Goal: Task Accomplishment & Management: Manage account settings

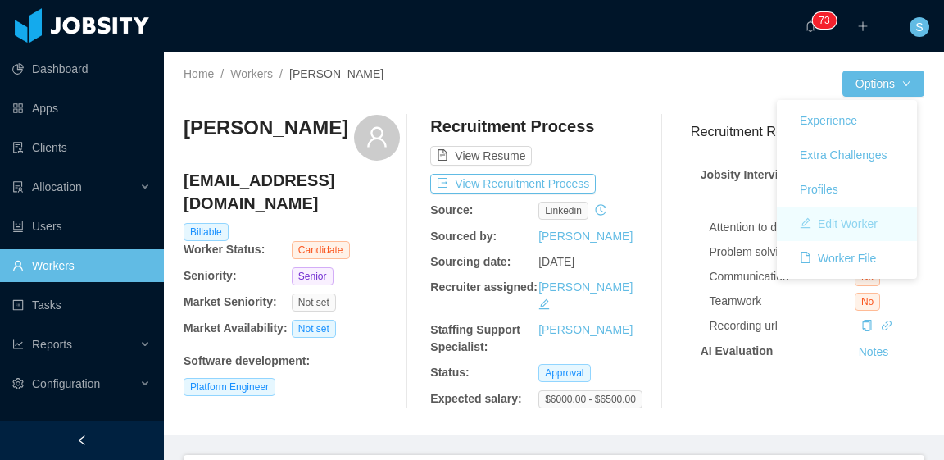
click at [848, 222] on button "Edit Worker" at bounding box center [839, 224] width 104 height 26
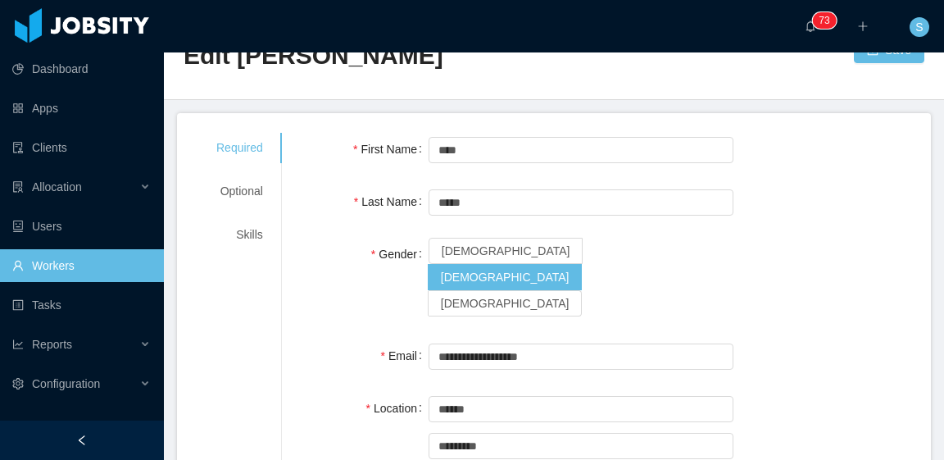
scroll to position [36, 0]
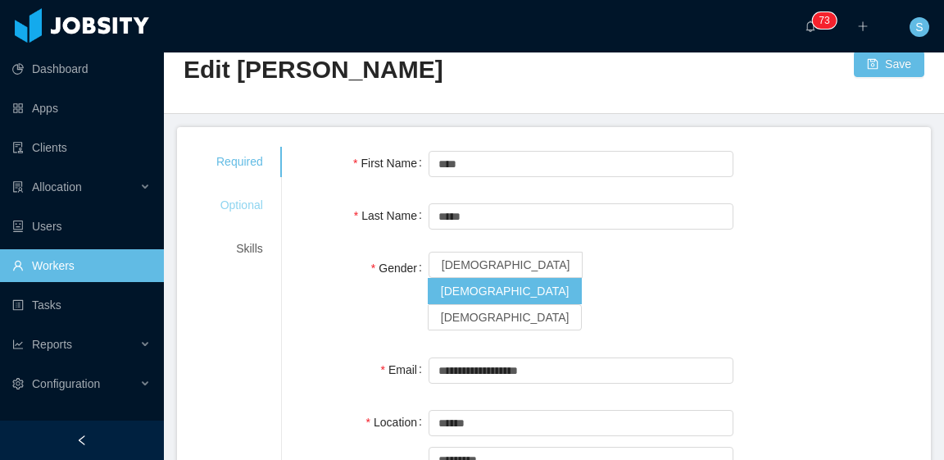
click at [244, 200] on div "Optional" at bounding box center [240, 205] width 86 height 30
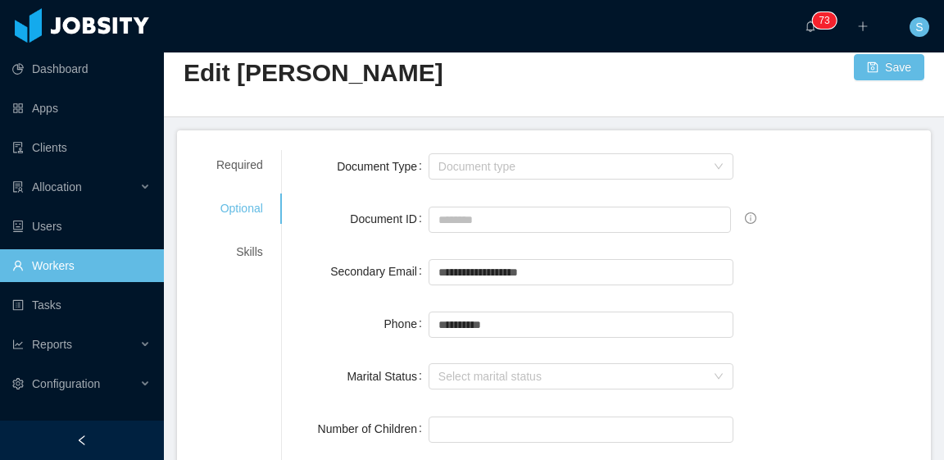
scroll to position [0, 0]
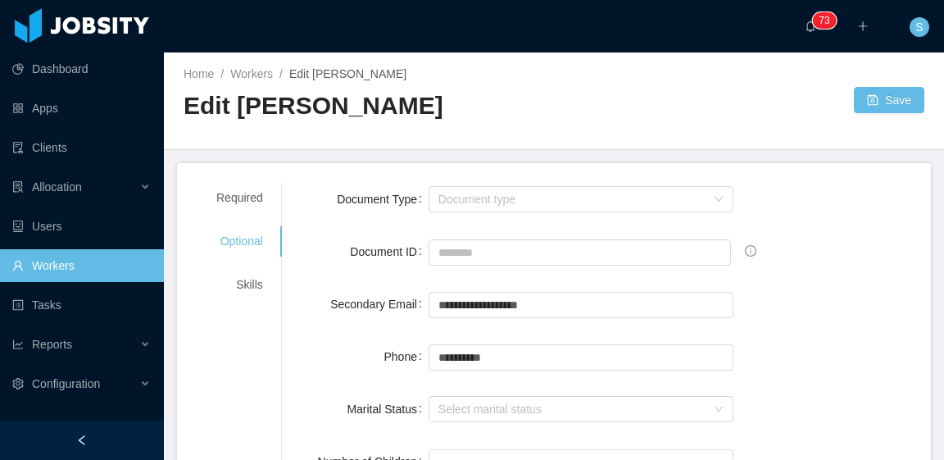
click at [246, 268] on div "Required Optional Skills" at bounding box center [240, 241] width 86 height 117
click at [246, 290] on div "Skills" at bounding box center [240, 285] width 86 height 30
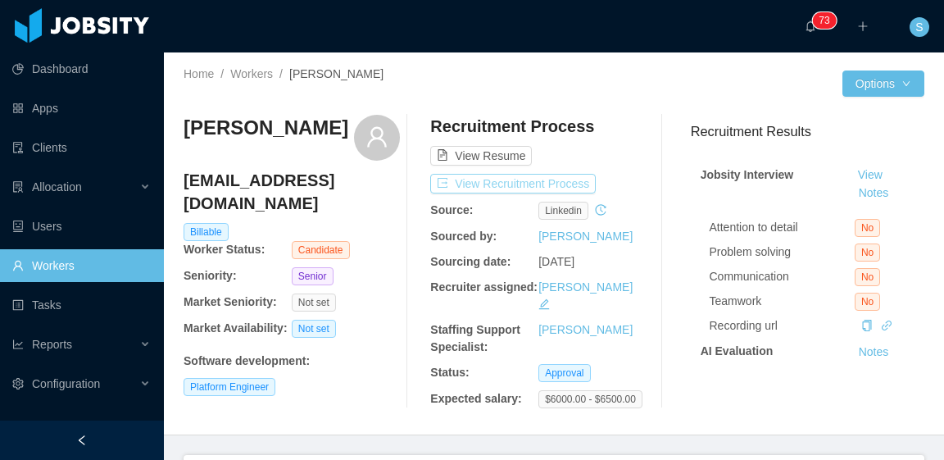
click at [560, 184] on button "View Recruitment Process" at bounding box center [513, 184] width 166 height 20
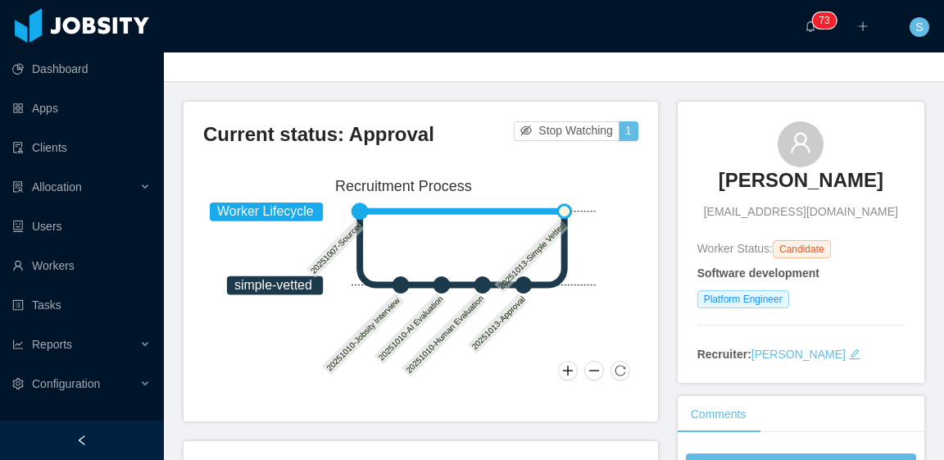
scroll to position [82, 0]
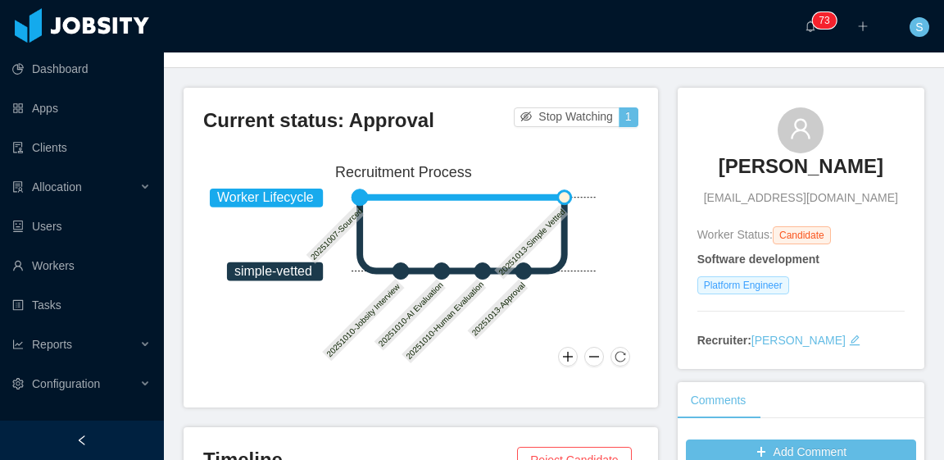
click at [743, 284] on span "Platform Engineer" at bounding box center [744, 285] width 92 height 18
click at [757, 287] on span "Platform Engineer" at bounding box center [744, 285] width 92 height 18
click at [849, 339] on icon "icon: edit" at bounding box center [854, 339] width 11 height 11
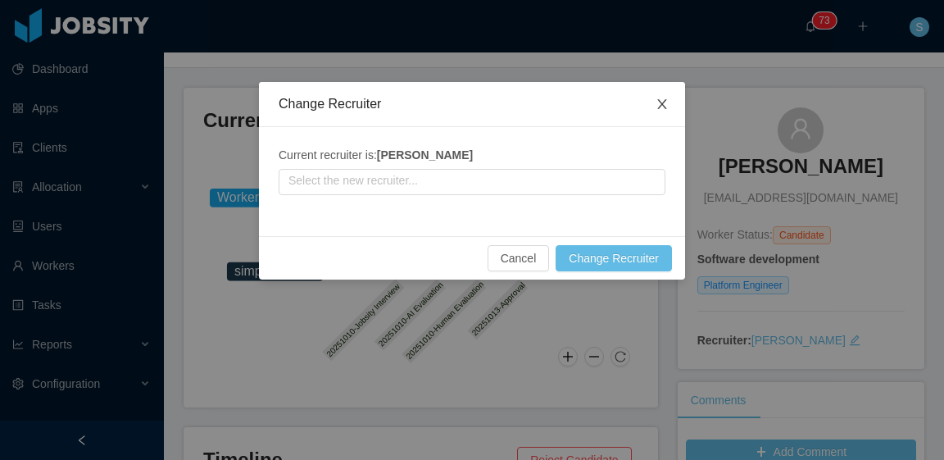
click at [679, 99] on span "Close" at bounding box center [662, 105] width 46 height 46
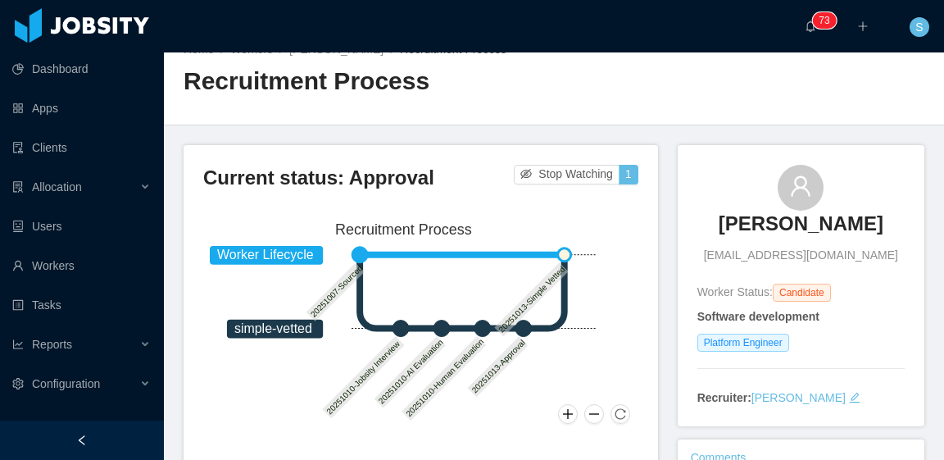
scroll to position [0, 0]
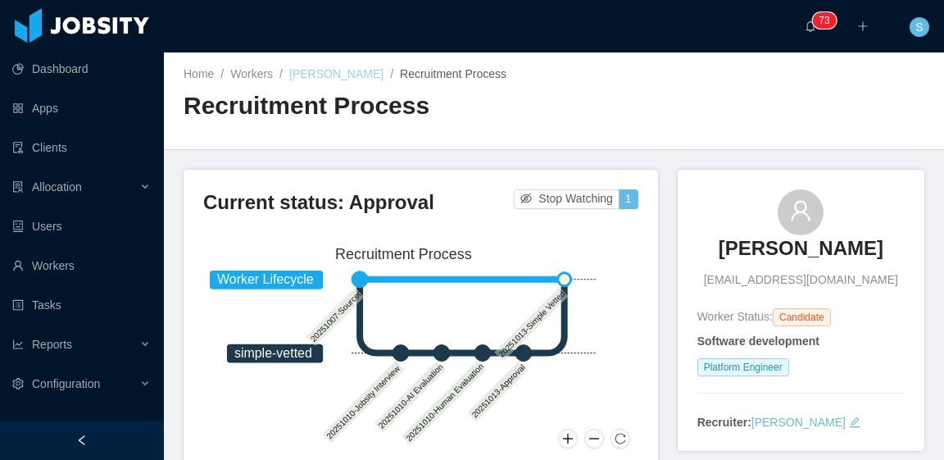
click at [324, 79] on link "Luis Ponce" at bounding box center [336, 73] width 94 height 13
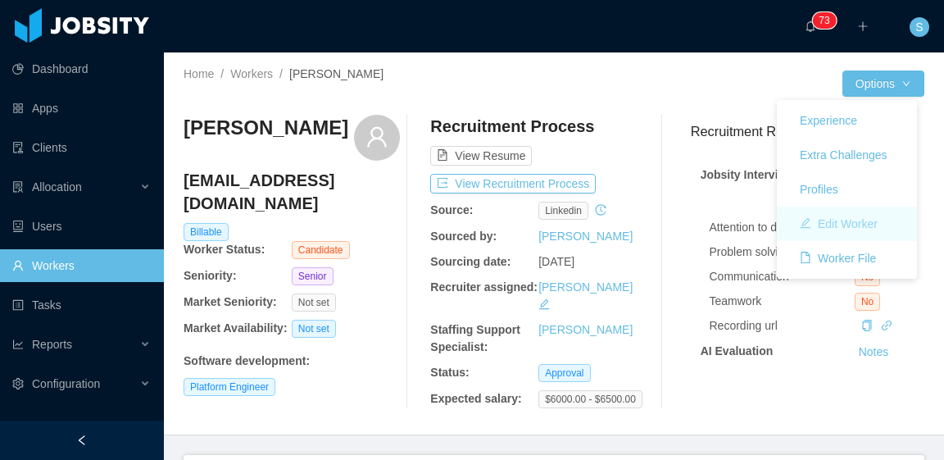
click at [878, 221] on button "Edit Worker" at bounding box center [839, 224] width 104 height 26
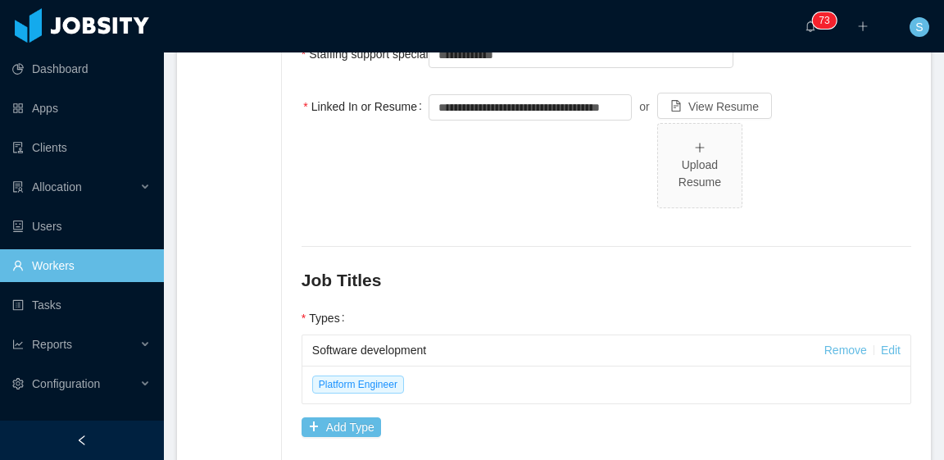
scroll to position [692, 0]
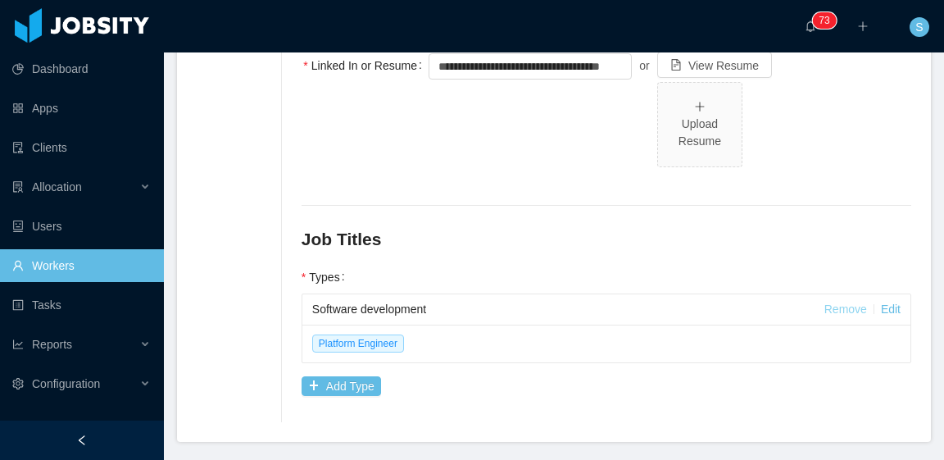
click at [838, 302] on link "Remove" at bounding box center [846, 308] width 43 height 13
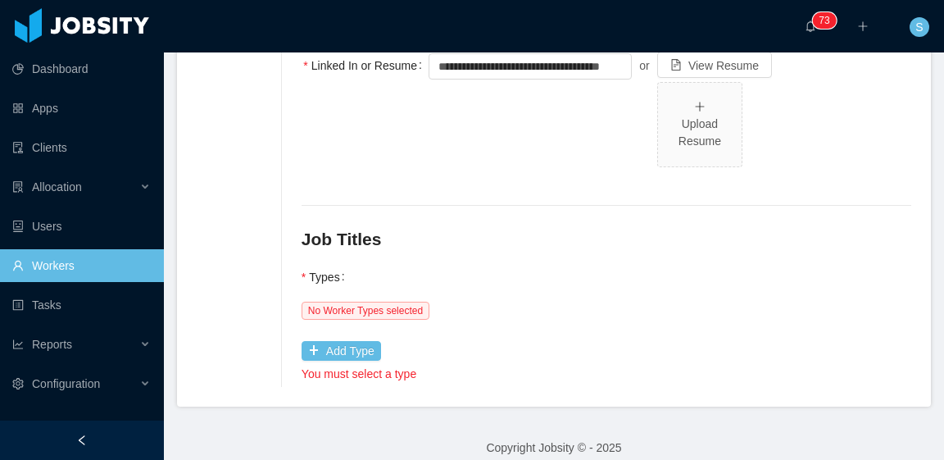
scroll to position [657, 0]
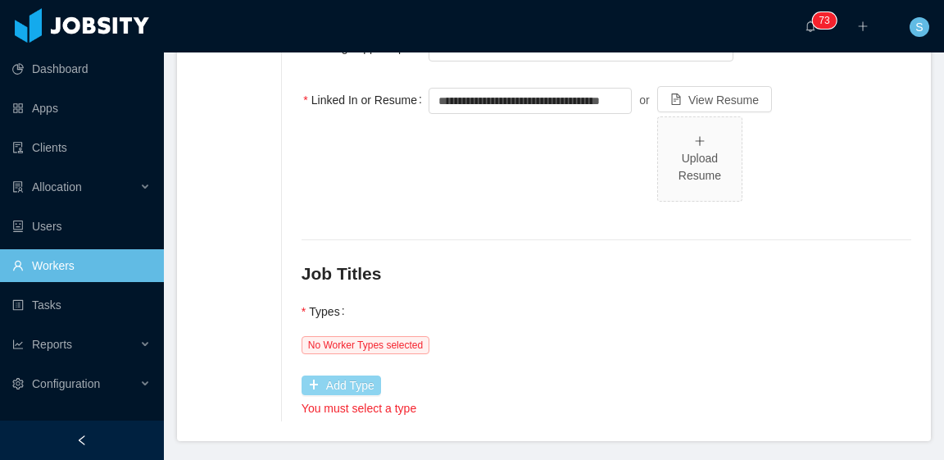
click at [361, 375] on button "Add Type" at bounding box center [342, 385] width 80 height 20
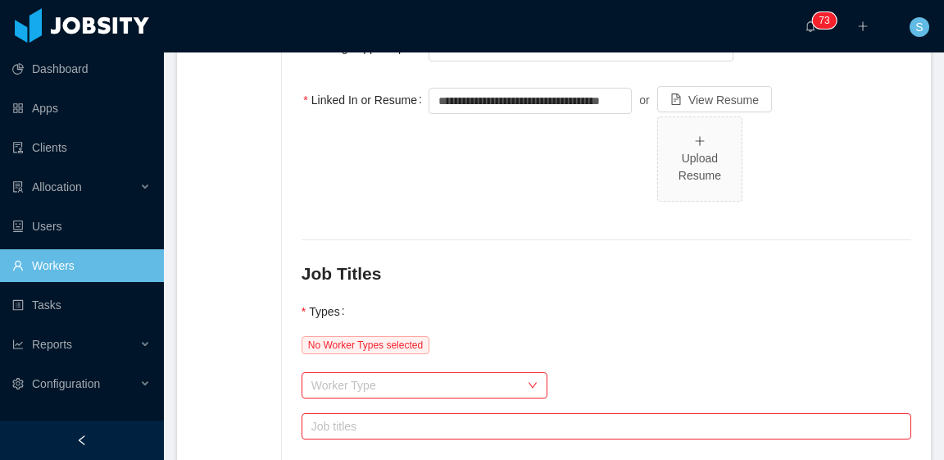
click at [407, 377] on div "Worker Type" at bounding box center [415, 385] width 208 height 16
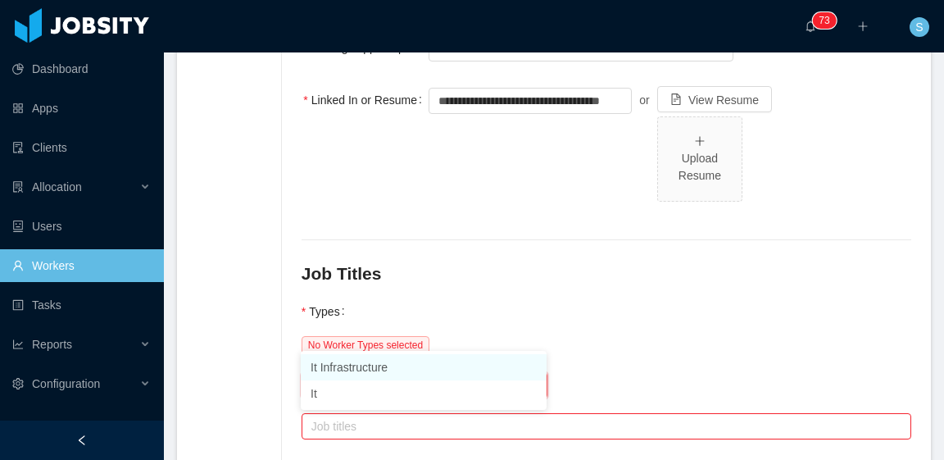
type input "**"
click at [412, 378] on li "It Infrastructure" at bounding box center [424, 367] width 246 height 26
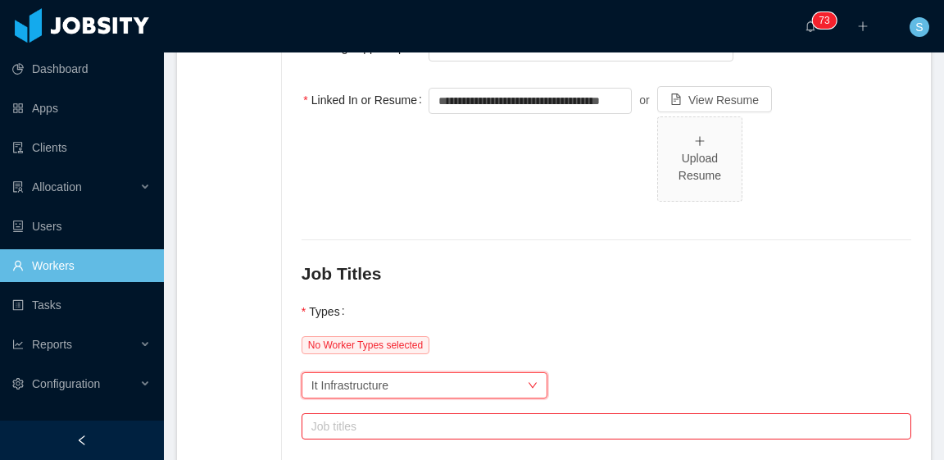
click at [434, 418] on div "Job titles" at bounding box center [602, 426] width 583 height 16
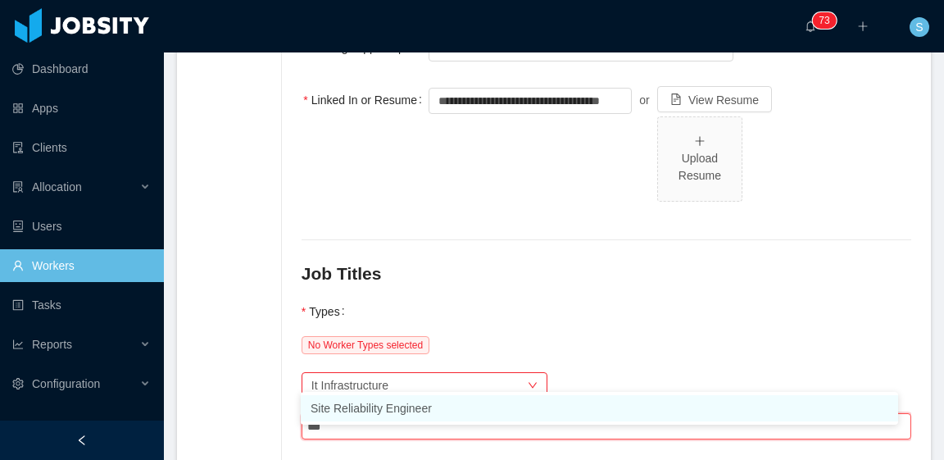
type input "****"
click at [438, 401] on li "Site Reliability Engineer" at bounding box center [600, 408] width 598 height 26
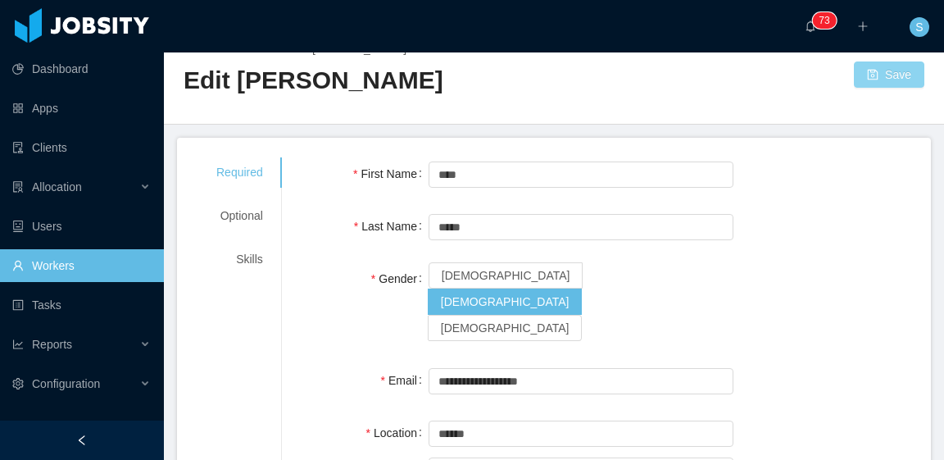
scroll to position [0, 0]
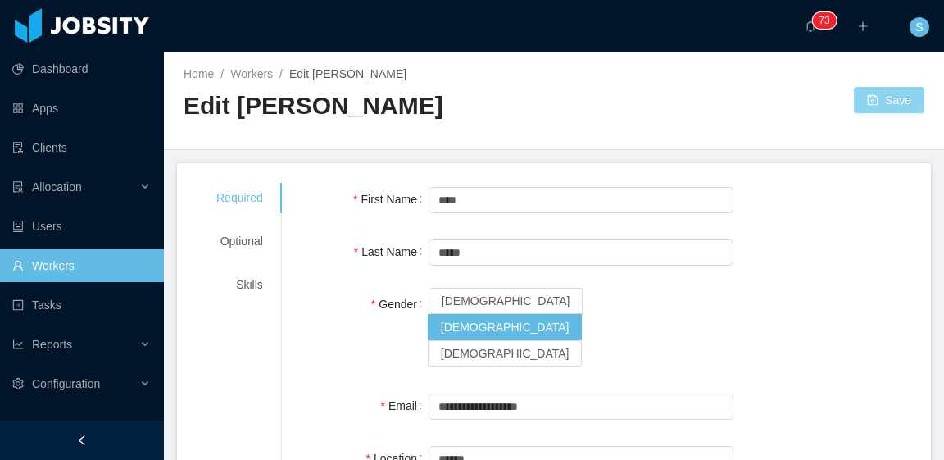
click at [881, 107] on button "Save" at bounding box center [889, 100] width 70 height 26
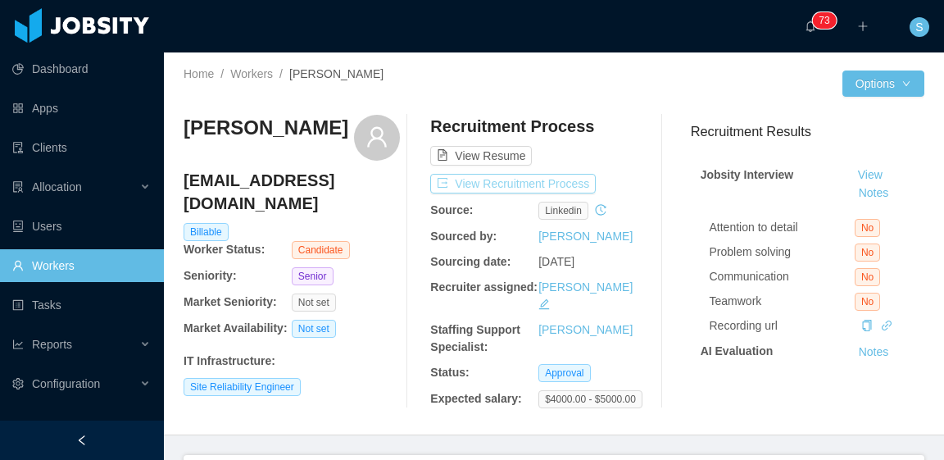
click at [552, 183] on button "View Recruitment Process" at bounding box center [513, 184] width 166 height 20
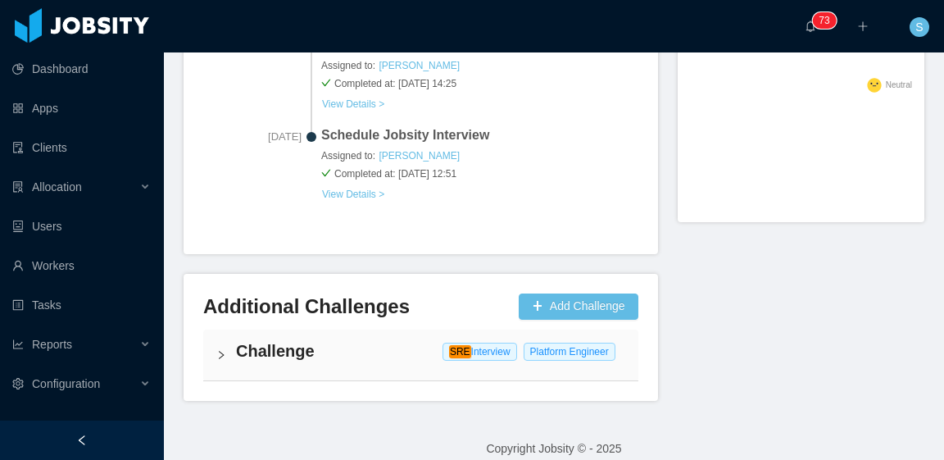
scroll to position [871, 0]
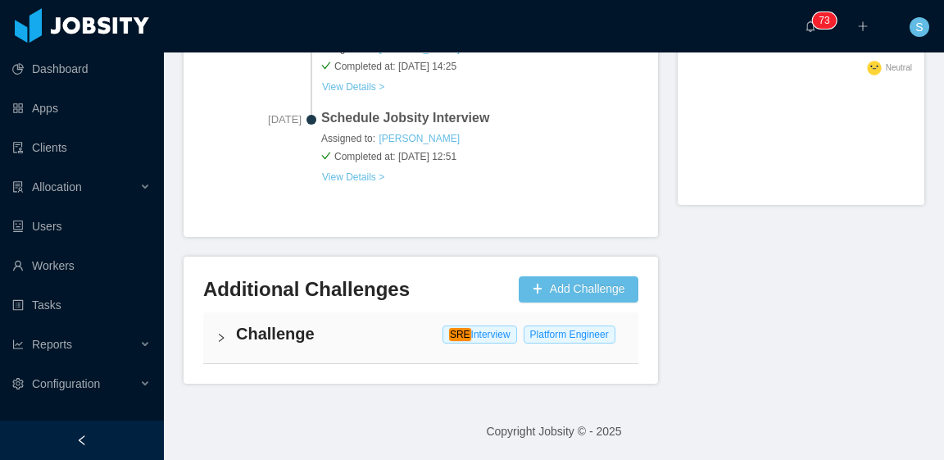
click at [396, 324] on h4 "Challenge" at bounding box center [430, 333] width 389 height 23
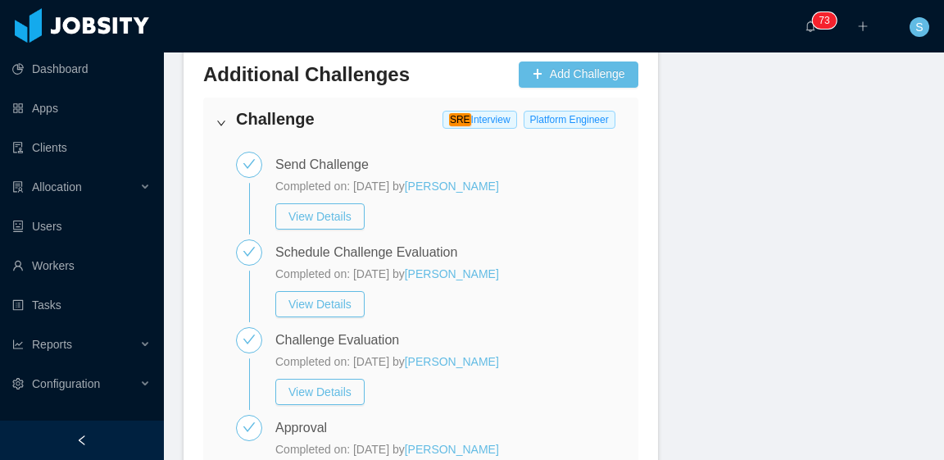
scroll to position [1199, 0]
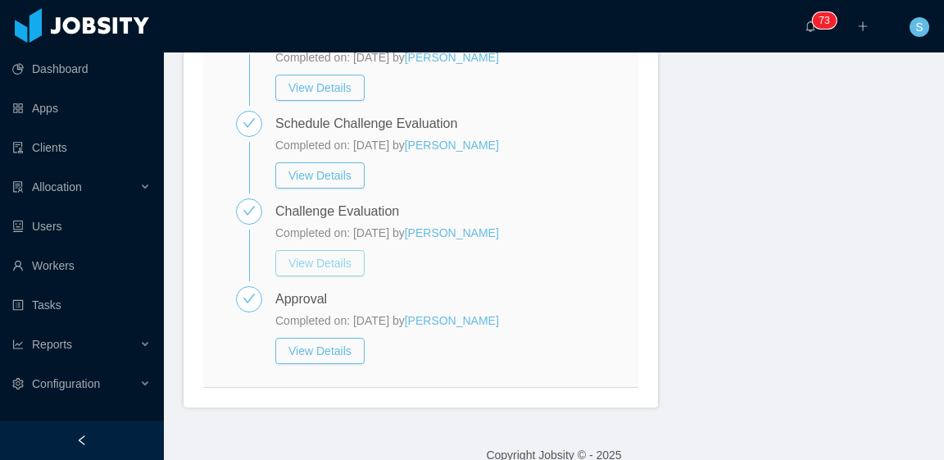
click at [310, 276] on button "View Details" at bounding box center [319, 263] width 89 height 26
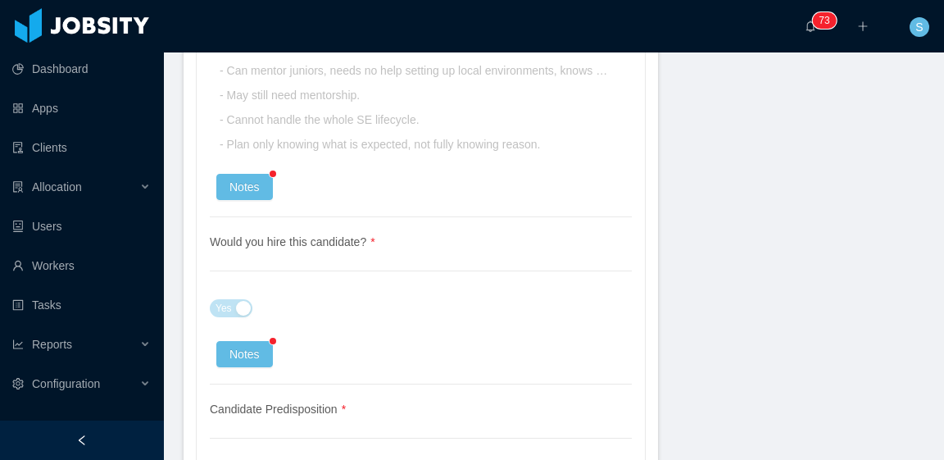
scroll to position [3983, 0]
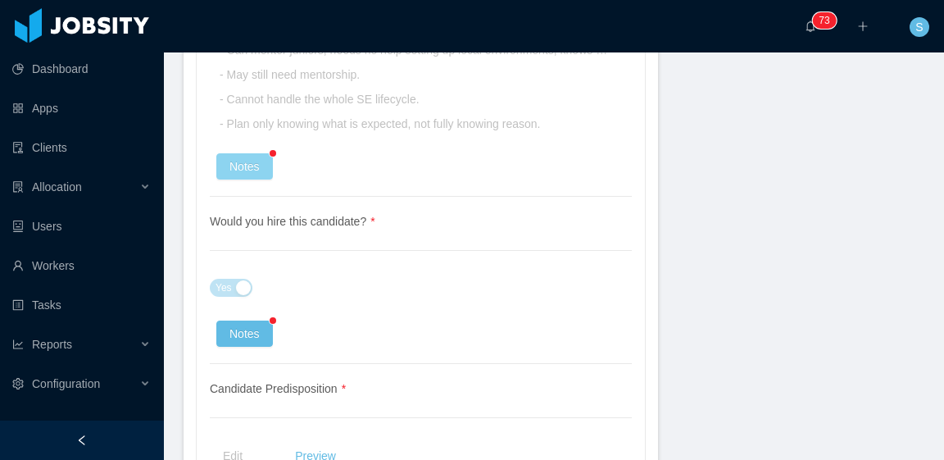
click at [243, 153] on button "Notes" at bounding box center [244, 166] width 57 height 26
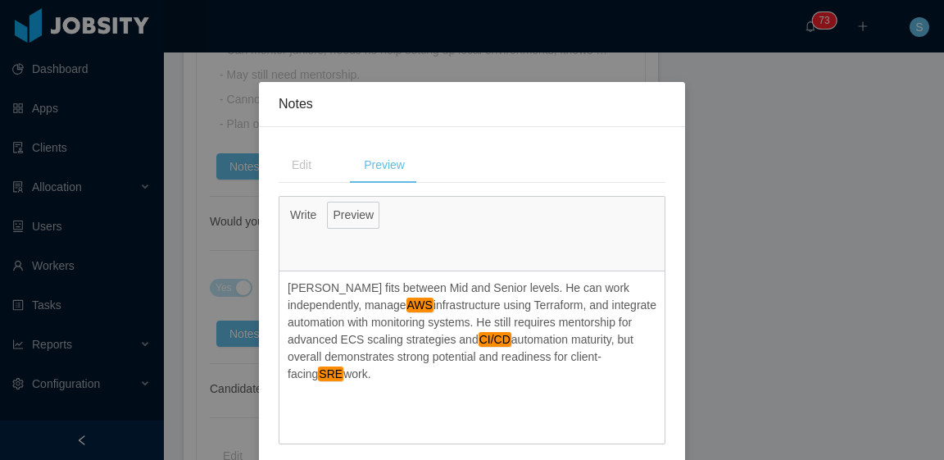
click at [715, 240] on div "**********" at bounding box center [472, 230] width 944 height 460
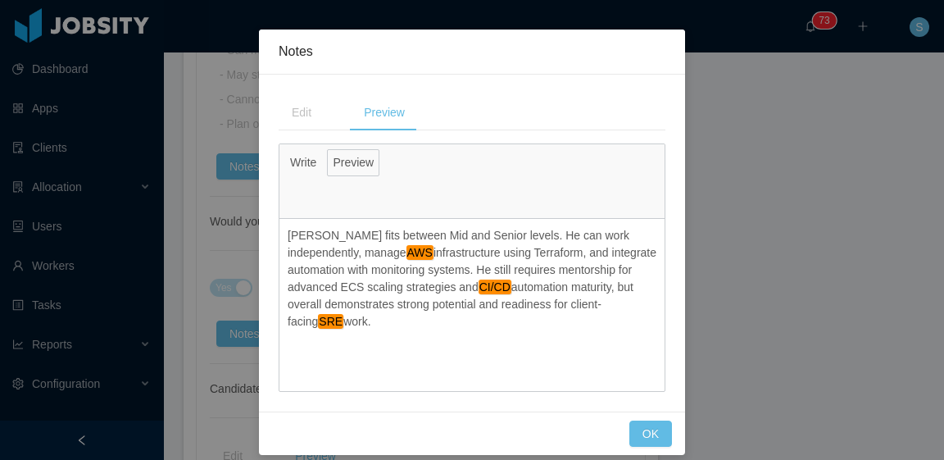
scroll to position [66, 0]
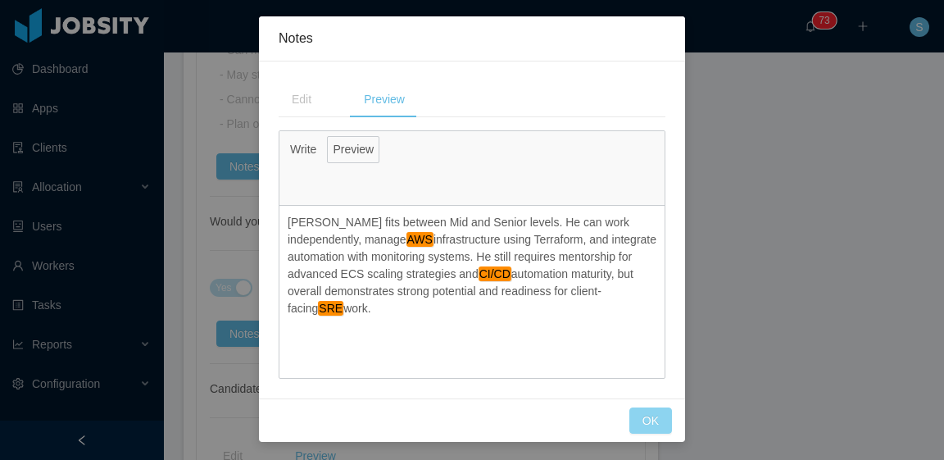
click at [652, 420] on button "OK" at bounding box center [650, 420] width 43 height 26
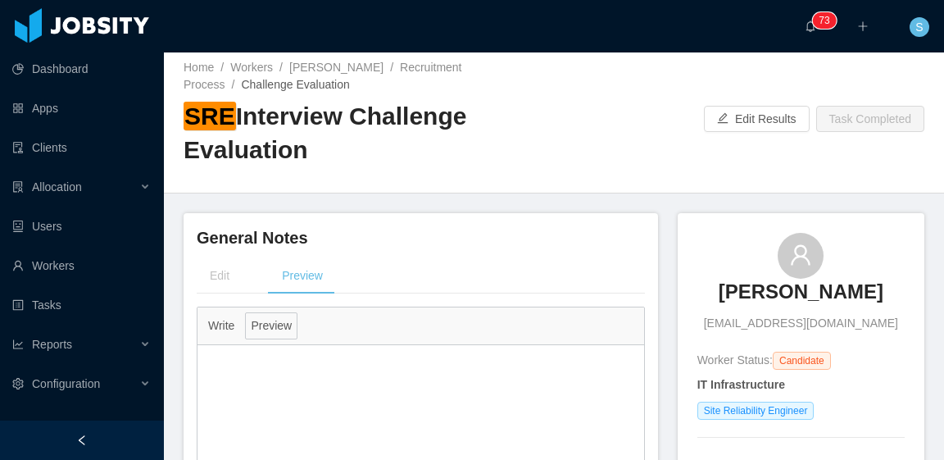
scroll to position [0, 0]
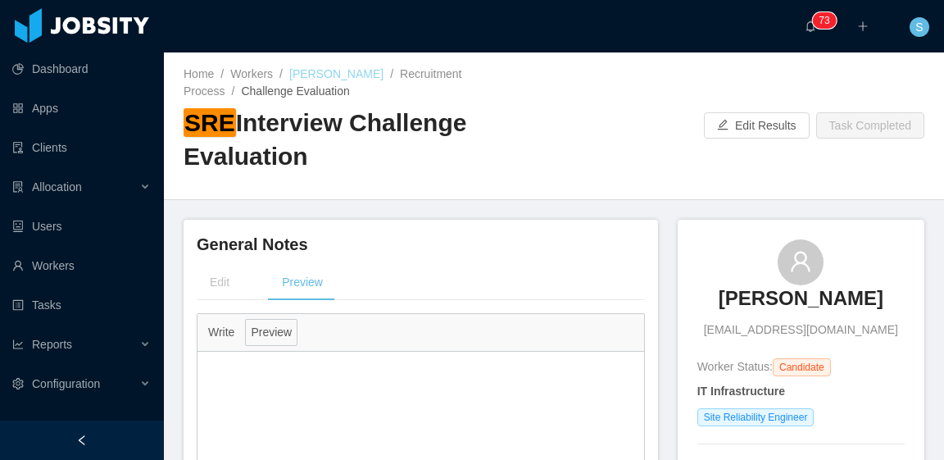
click at [325, 67] on link "[PERSON_NAME]" at bounding box center [336, 73] width 94 height 13
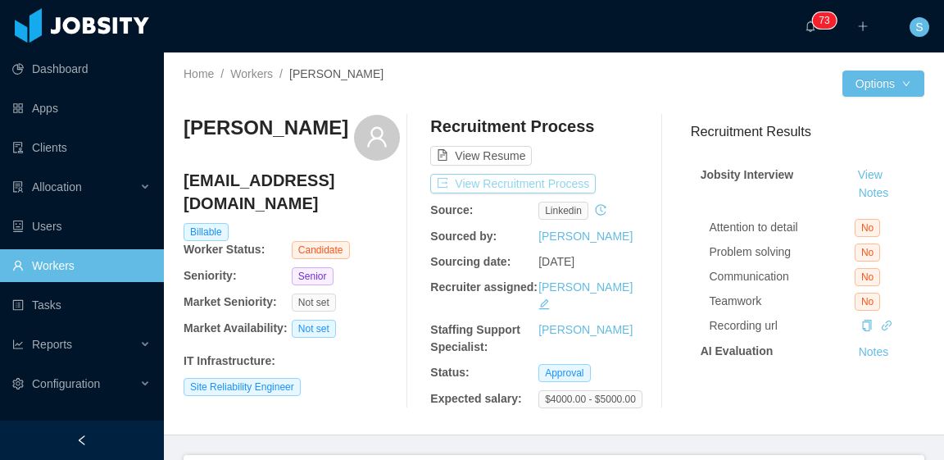
click at [567, 178] on button "View Recruitment Process" at bounding box center [513, 184] width 166 height 20
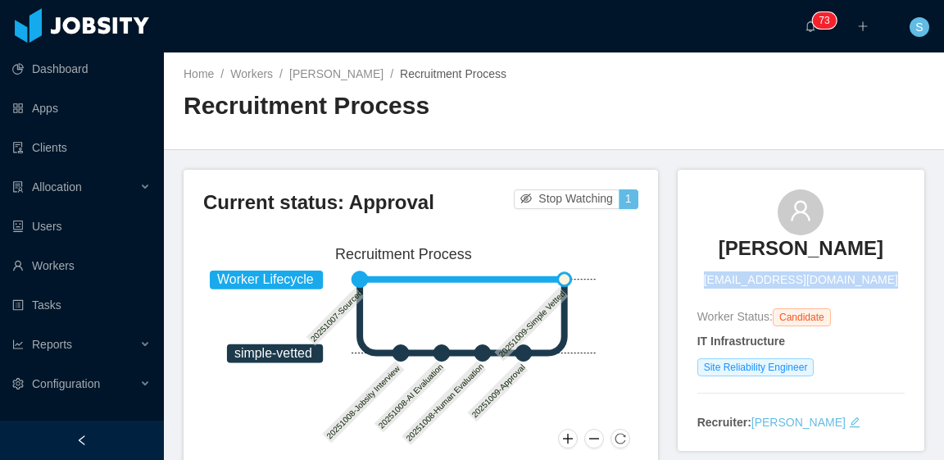
drag, startPoint x: 711, startPoint y: 322, endPoint x: 875, endPoint y: 338, distance: 164.7
click at [875, 338] on div "Christian Santiago Ordoñez Cristian.ordonez00@gmail.com Worker Status: Candidat…" at bounding box center [801, 310] width 207 height 242
copy span "[EMAIL_ADDRESS][DOMAIN_NAME]"
click at [374, 72] on link "[PERSON_NAME]" at bounding box center [336, 73] width 94 height 13
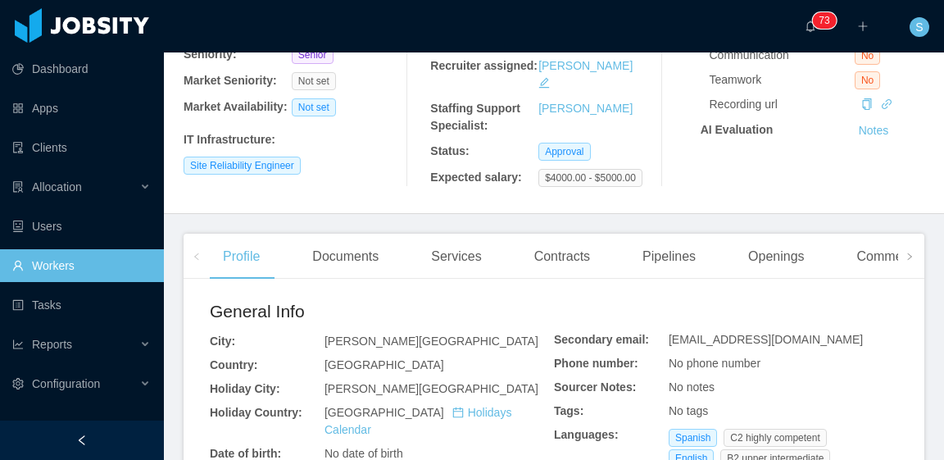
scroll to position [246, 0]
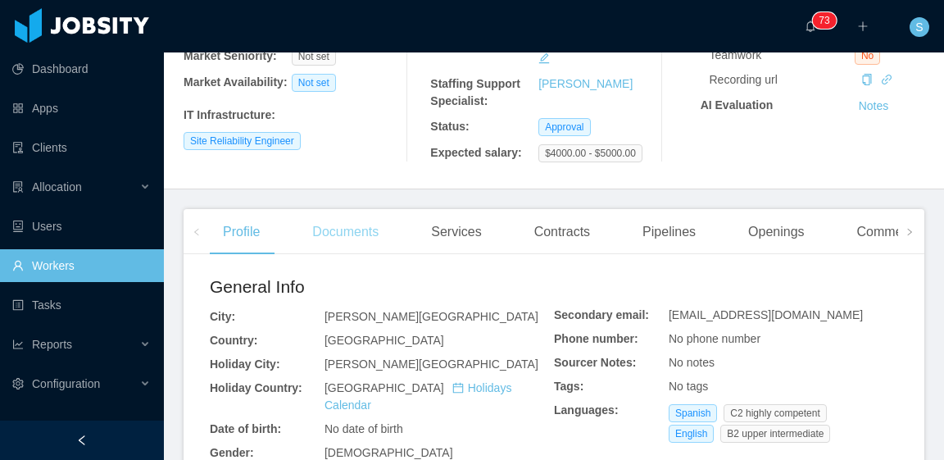
click at [351, 224] on div "Documents" at bounding box center [345, 232] width 93 height 46
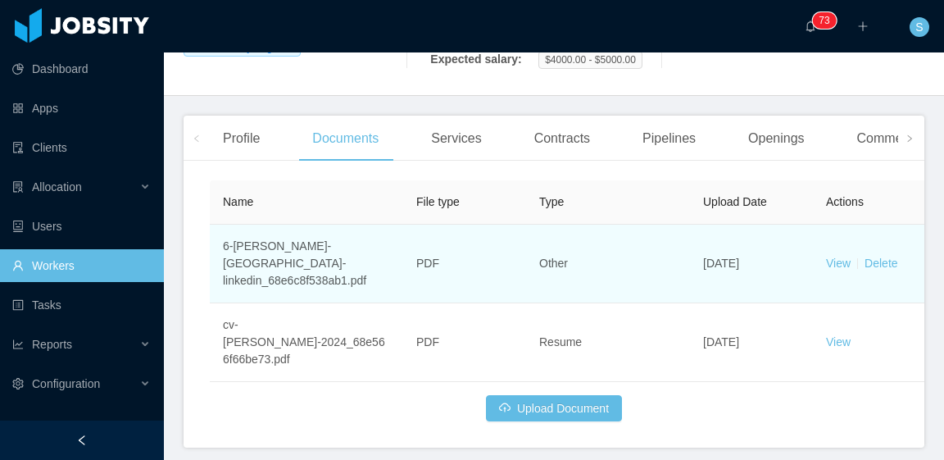
scroll to position [352, 0]
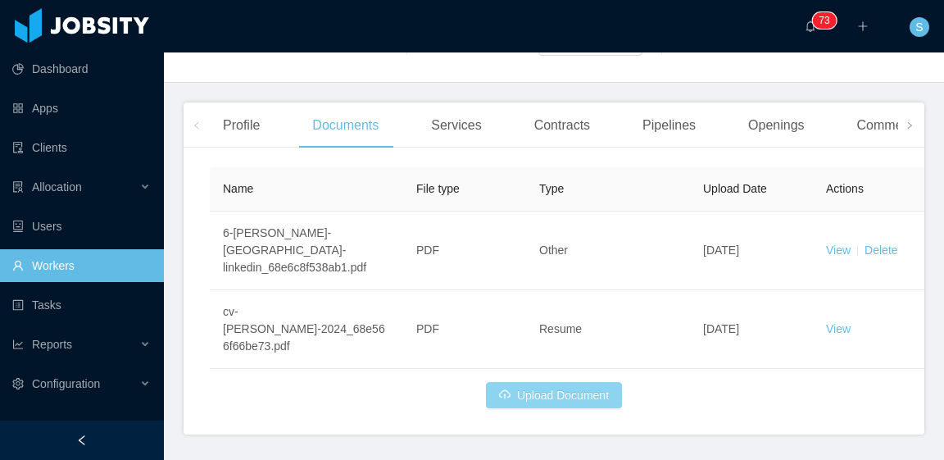
click at [587, 382] on button "Upload Document" at bounding box center [554, 395] width 136 height 26
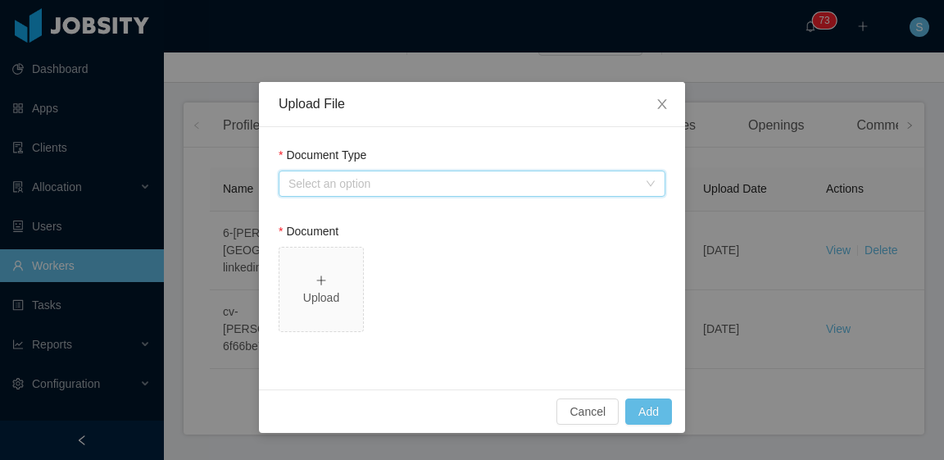
click at [445, 193] on div "Select an option" at bounding box center [467, 183] width 357 height 25
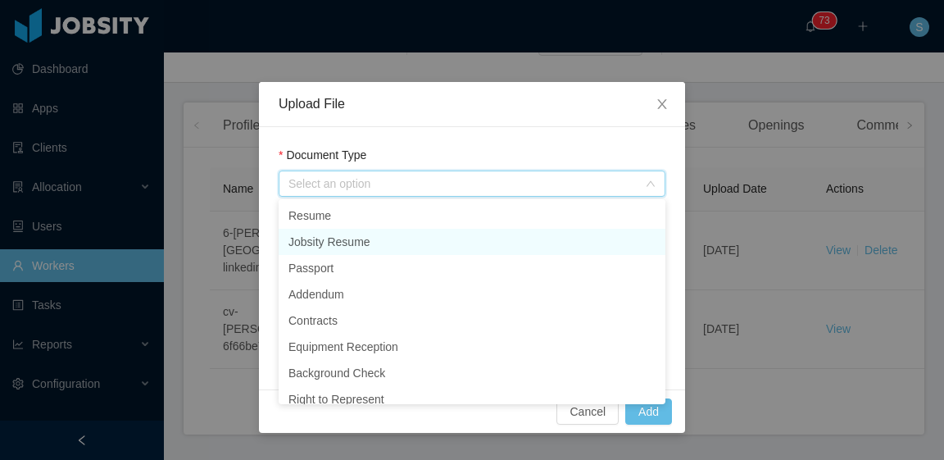
click at [407, 234] on li "Jobsity Resume" at bounding box center [472, 242] width 387 height 26
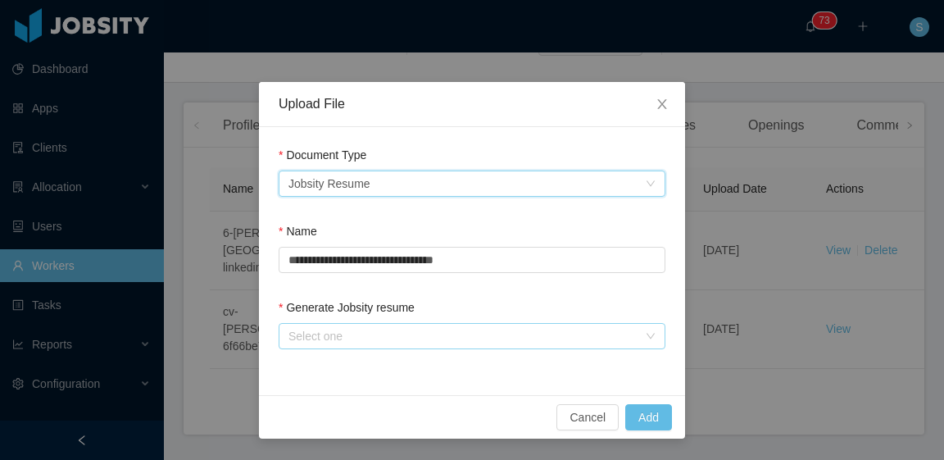
click at [379, 343] on div "Select one" at bounding box center [463, 336] width 349 height 16
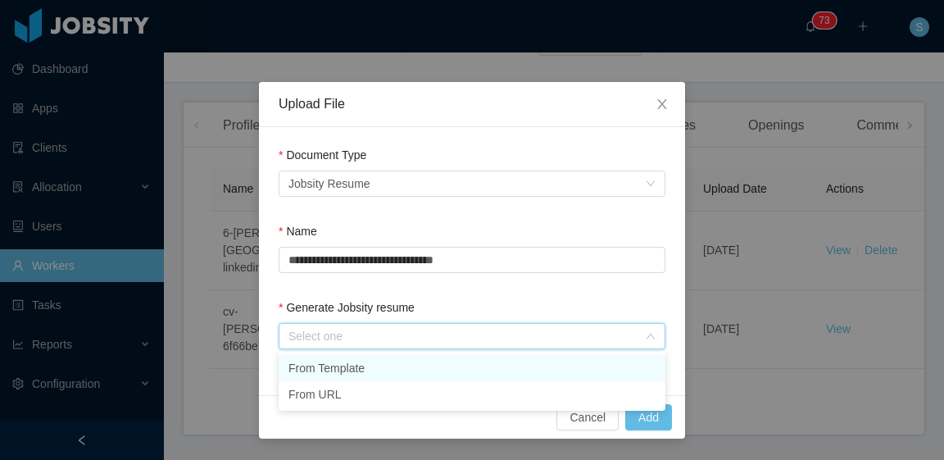
click at [385, 363] on li "From Template" at bounding box center [472, 368] width 387 height 26
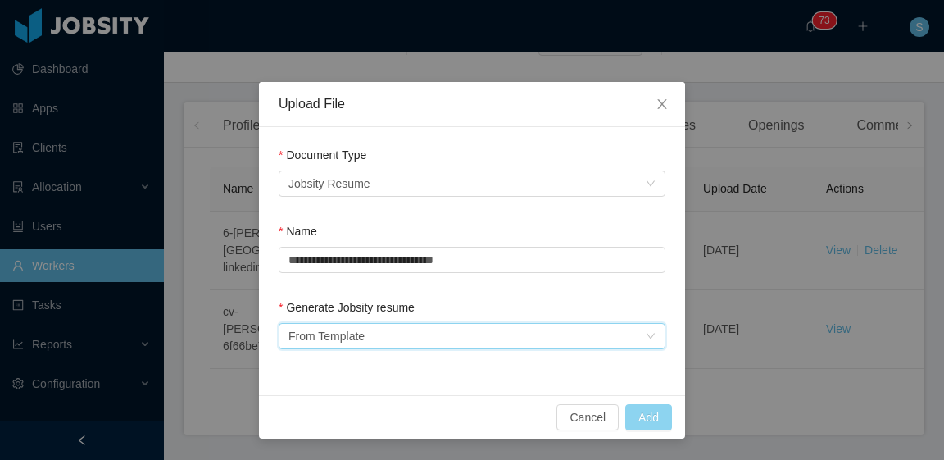
click at [649, 416] on button "Add" at bounding box center [648, 417] width 47 height 26
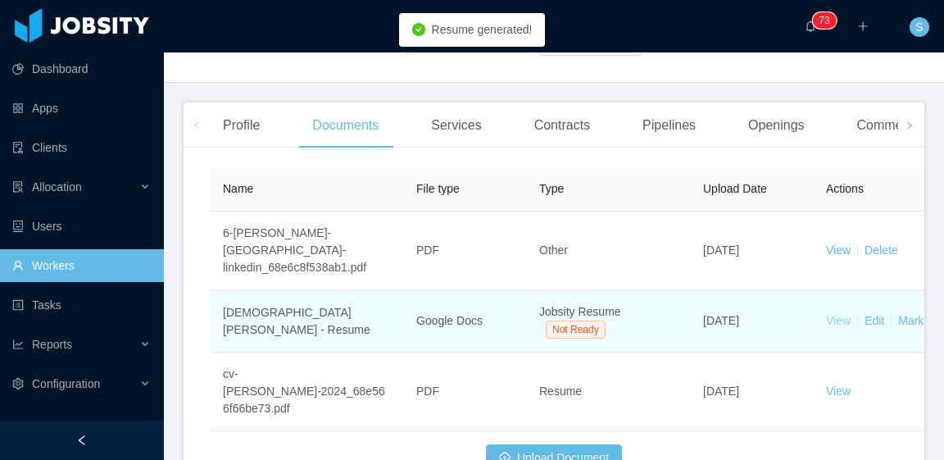
click at [834, 314] on link "View" at bounding box center [838, 320] width 25 height 13
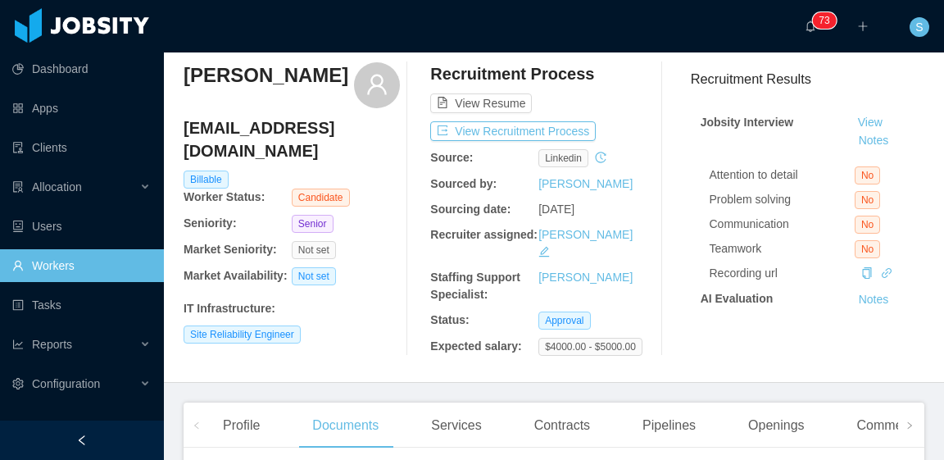
scroll to position [0, 0]
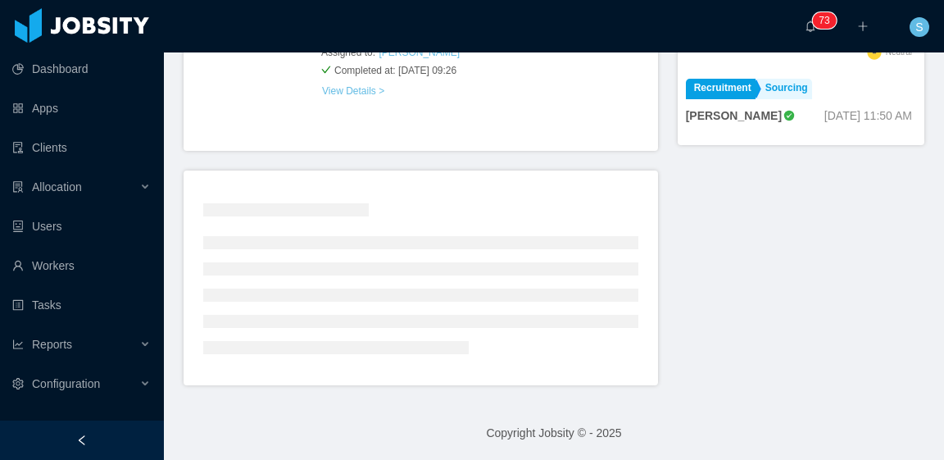
scroll to position [854, 0]
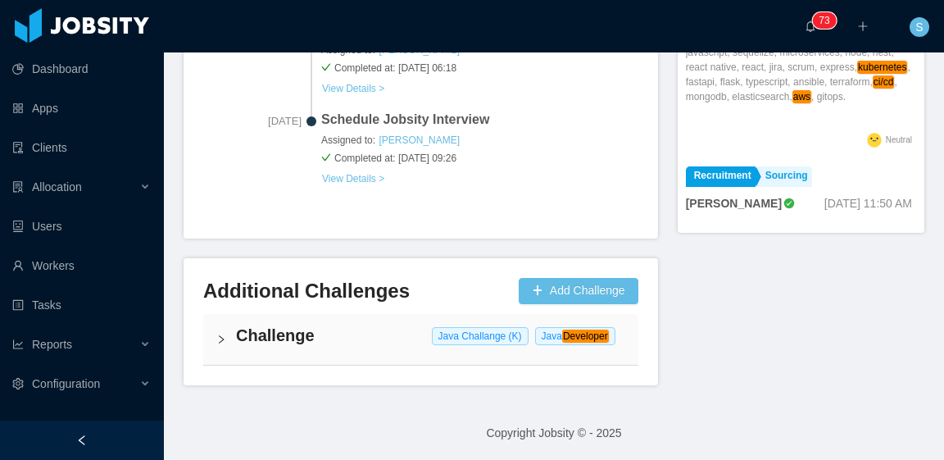
click at [389, 340] on h4 "Challenge" at bounding box center [430, 335] width 389 height 23
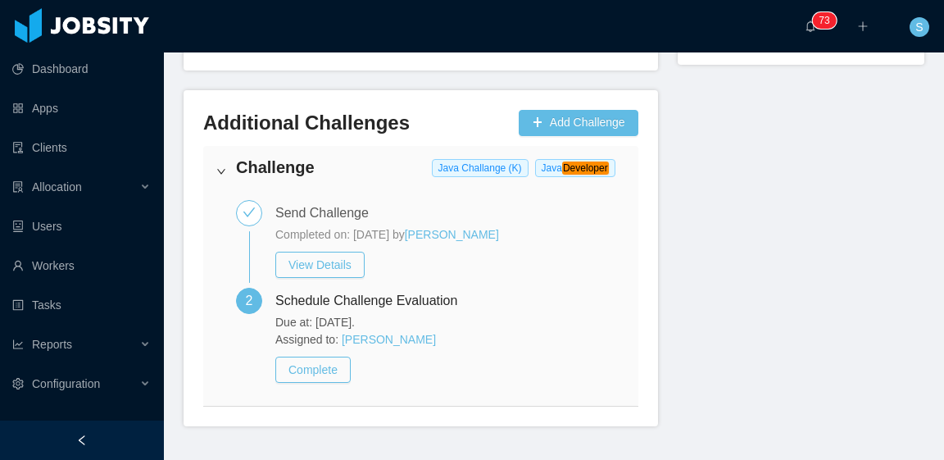
scroll to position [1063, 0]
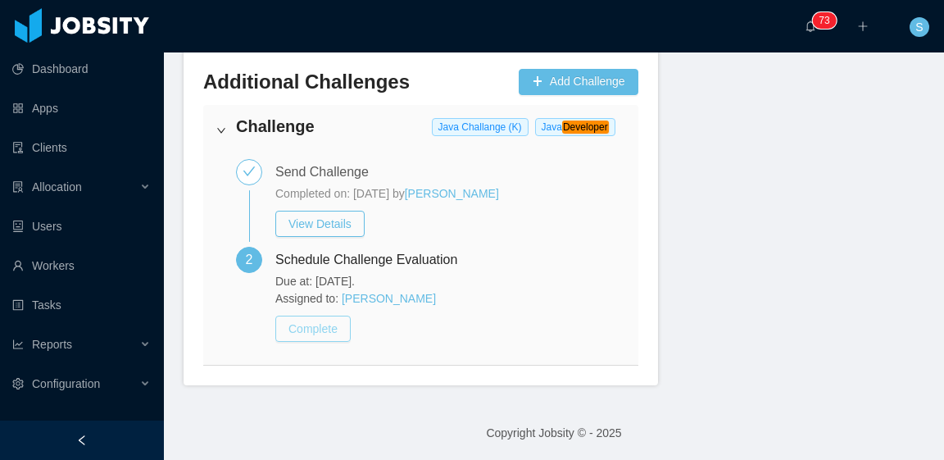
click at [335, 330] on button "Complete" at bounding box center [312, 329] width 75 height 26
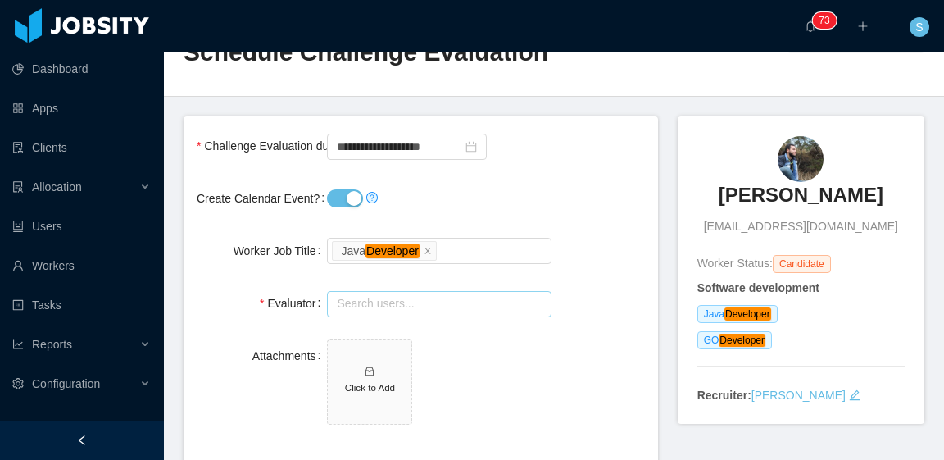
scroll to position [82, 0]
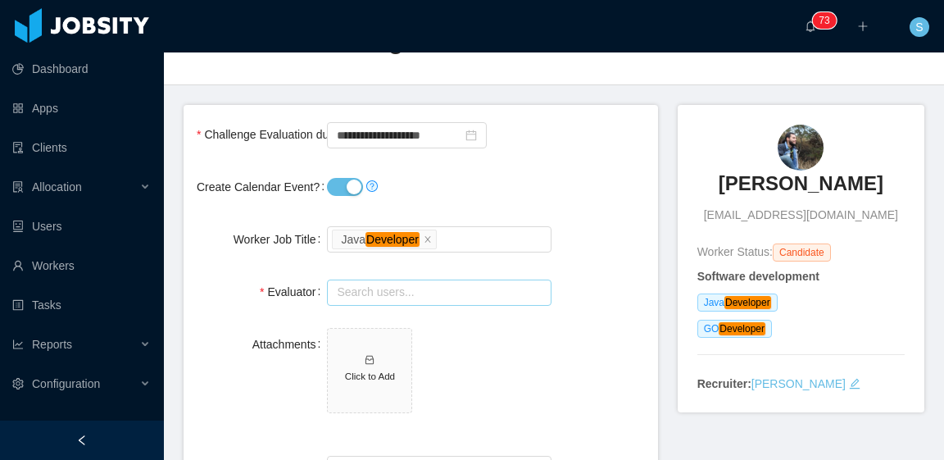
click at [493, 291] on input "text" at bounding box center [439, 292] width 224 height 26
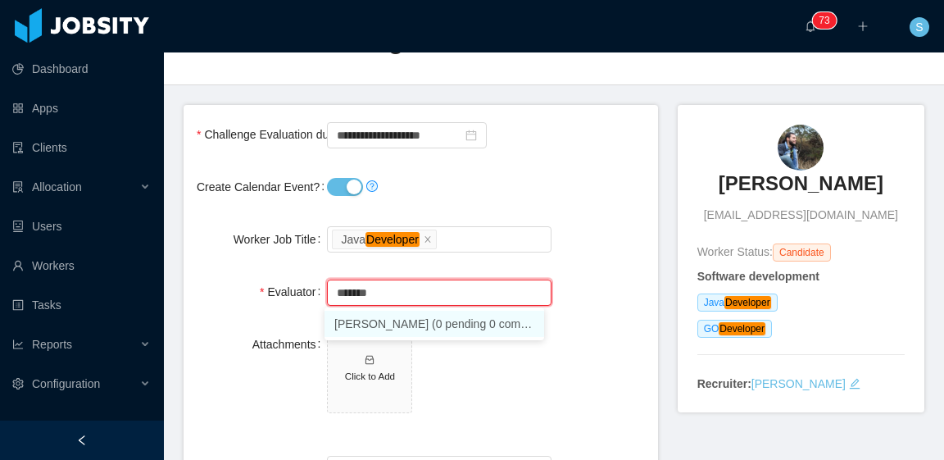
click at [492, 320] on li "Claiton de Melo Marcílio (0 pending 0 completed)" at bounding box center [435, 324] width 220 height 26
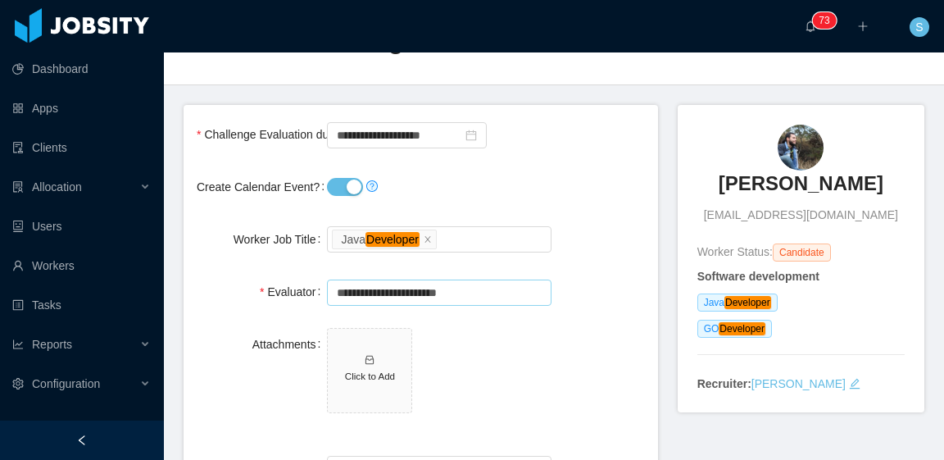
type input "**********"
click at [569, 179] on div "Create Calendar Event?" at bounding box center [421, 186] width 448 height 33
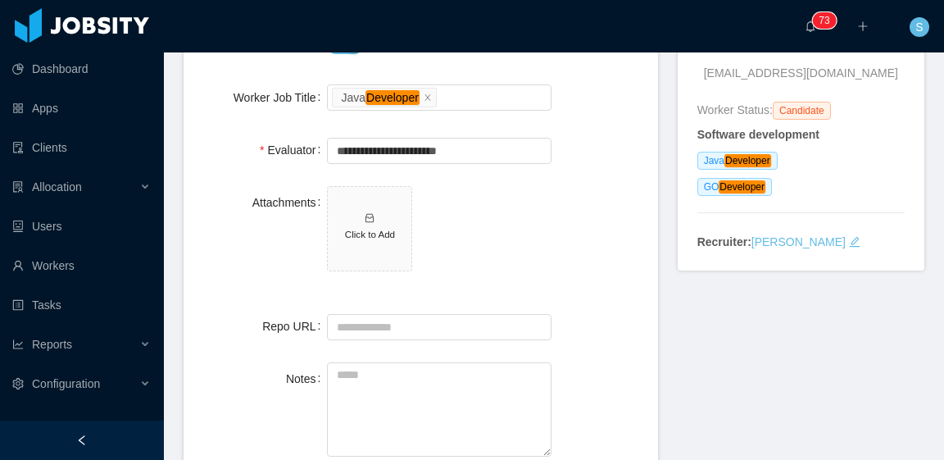
scroll to position [328, 0]
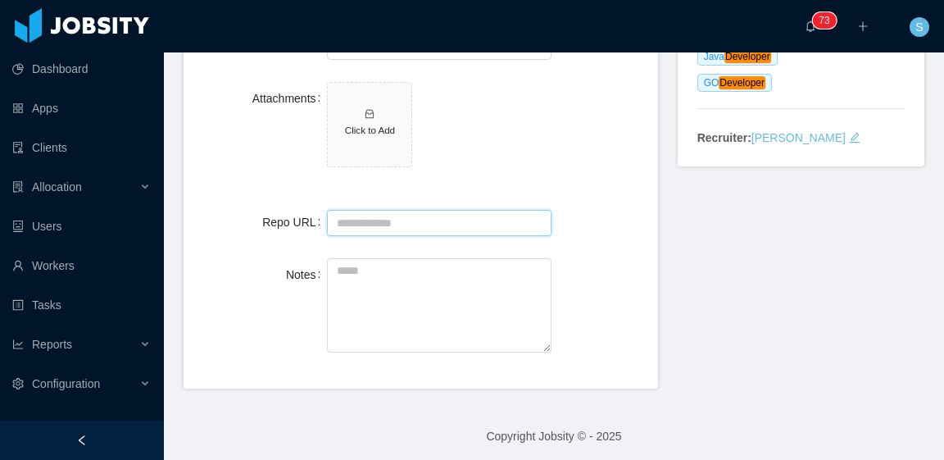
click at [457, 225] on input "Repo URL" at bounding box center [439, 223] width 224 height 26
click at [405, 220] on input "Repo URL" at bounding box center [439, 223] width 224 height 26
paste input "**********"
type input "**********"
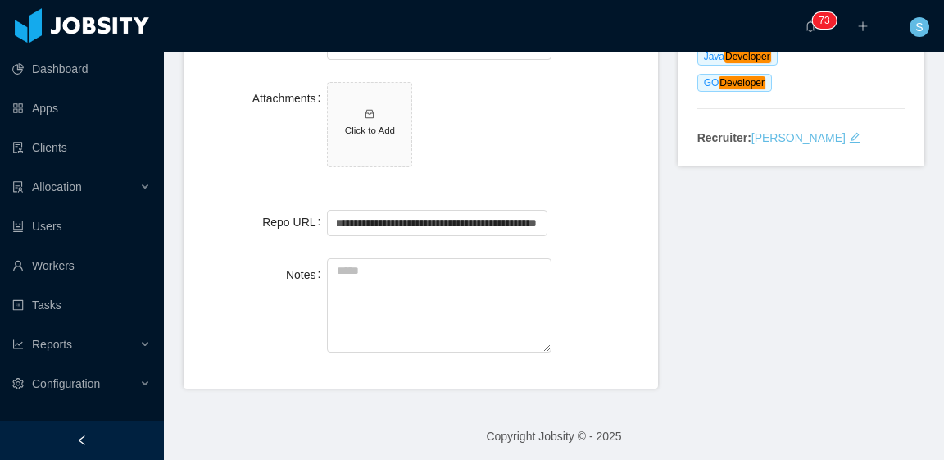
click at [528, 165] on span "Click to Add" at bounding box center [439, 128] width 224 height 92
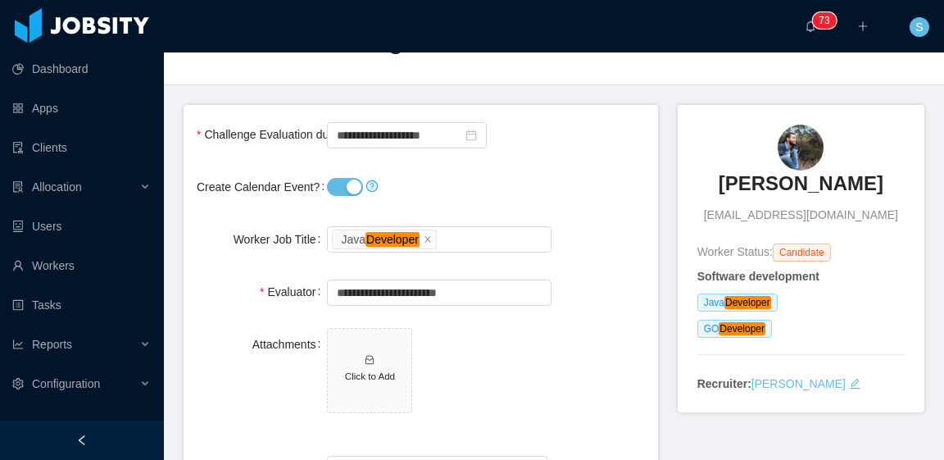
click at [341, 190] on button "Create Calendar Event?" at bounding box center [345, 187] width 36 height 18
click at [398, 129] on input "**********" at bounding box center [407, 135] width 160 height 26
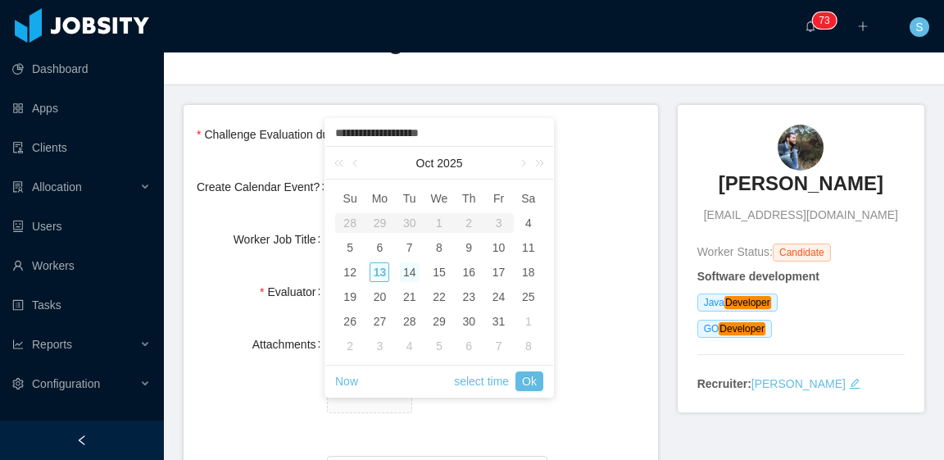
click at [407, 274] on div "14" at bounding box center [410, 272] width 20 height 20
type input "**********"
click at [537, 377] on link "Ok" at bounding box center [530, 381] width 28 height 20
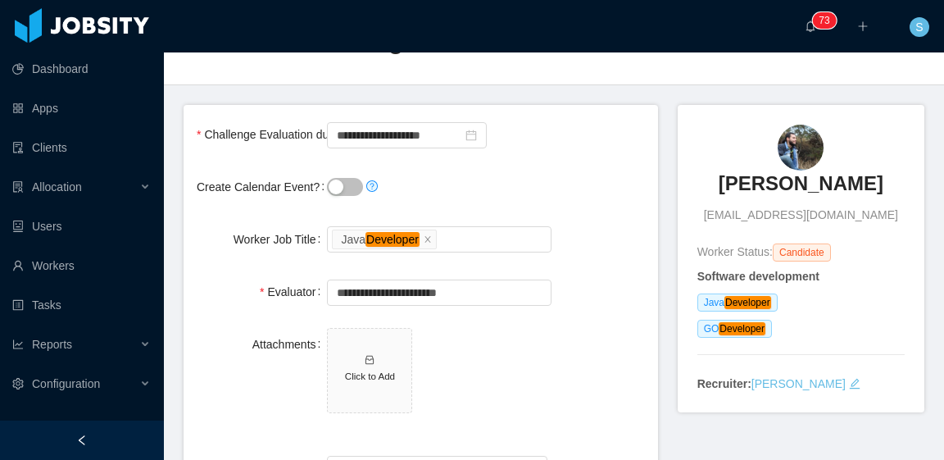
click at [544, 180] on div at bounding box center [439, 186] width 224 height 33
click at [580, 157] on form "**********" at bounding box center [421, 369] width 475 height 529
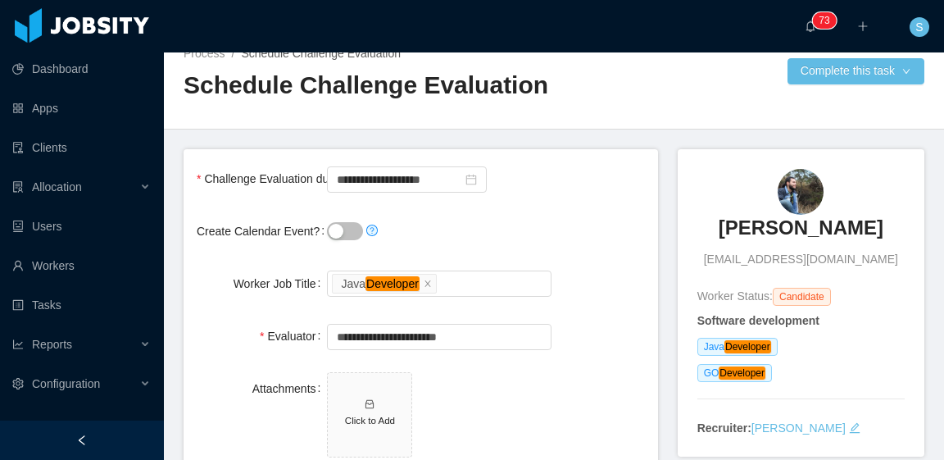
scroll to position [0, 0]
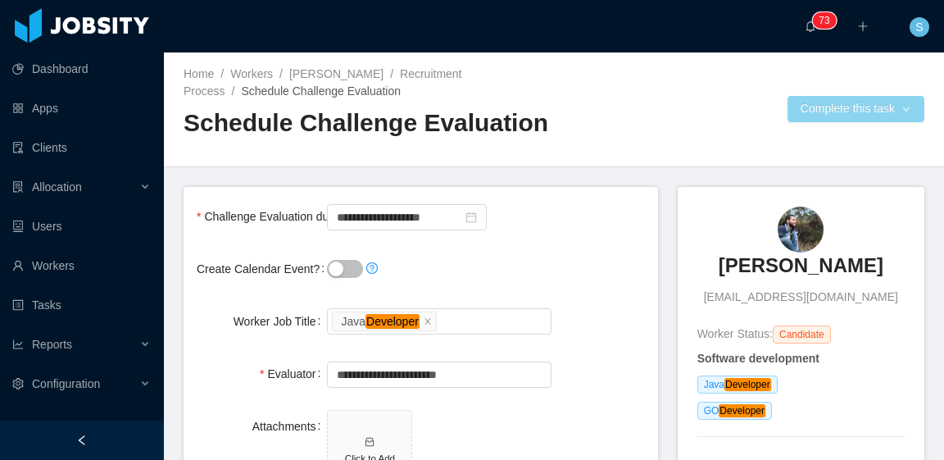
click at [852, 108] on button "Complete this task" at bounding box center [856, 109] width 137 height 26
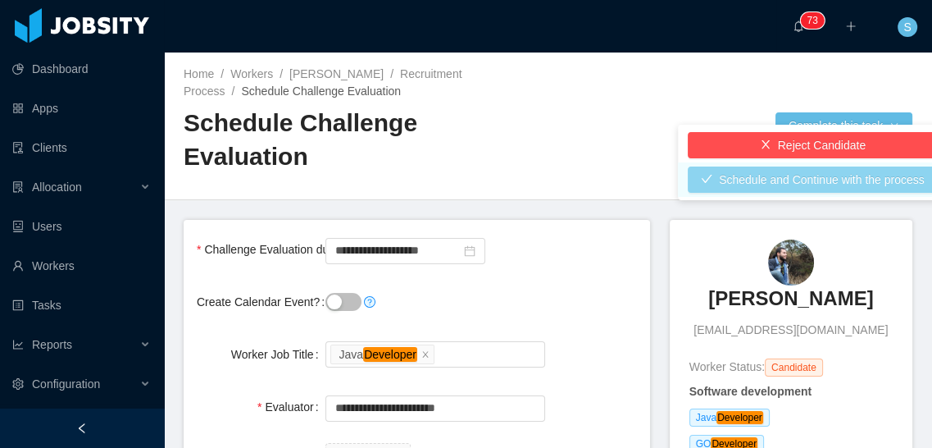
click at [779, 184] on button "Schedule and Continue with the process" at bounding box center [813, 179] width 250 height 26
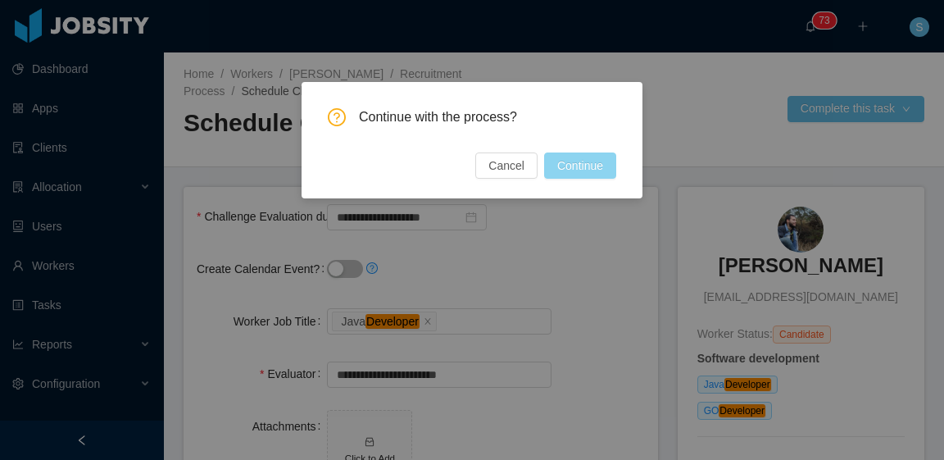
click at [575, 159] on button "Continue" at bounding box center [580, 165] width 72 height 26
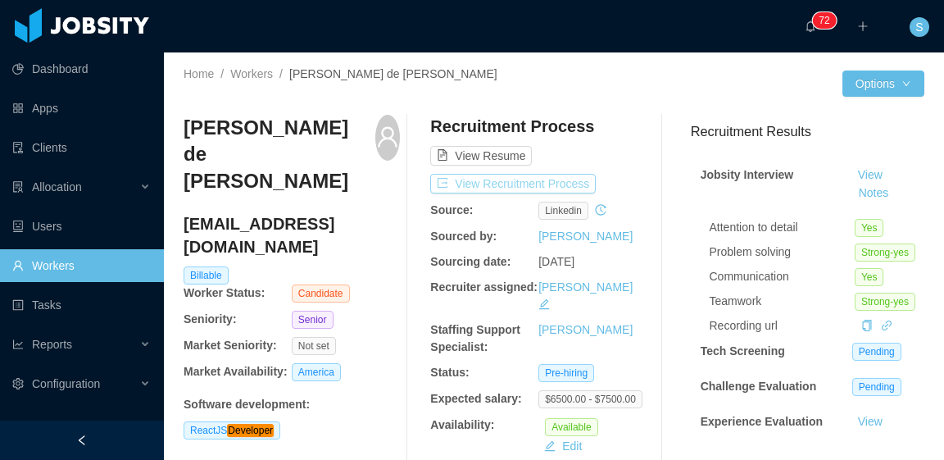
drag, startPoint x: 562, startPoint y: 184, endPoint x: 629, endPoint y: 180, distance: 67.3
click at [562, 184] on button "View Recruitment Process" at bounding box center [513, 184] width 166 height 20
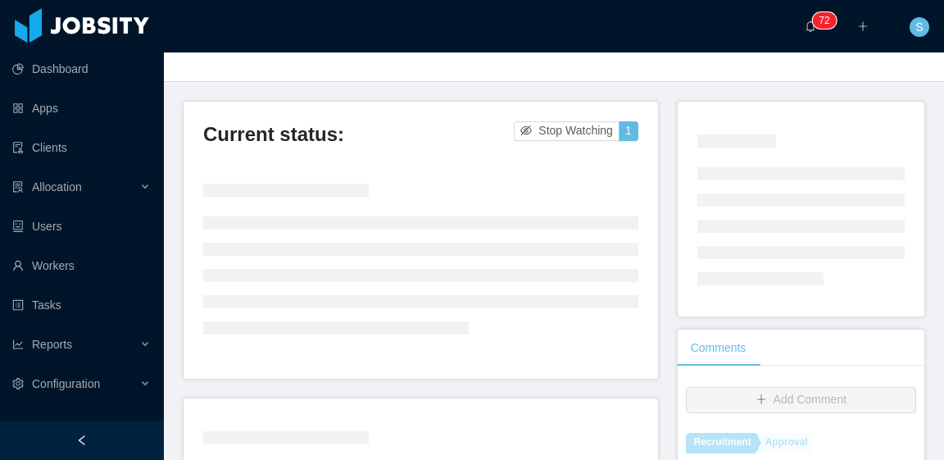
scroll to position [82, 0]
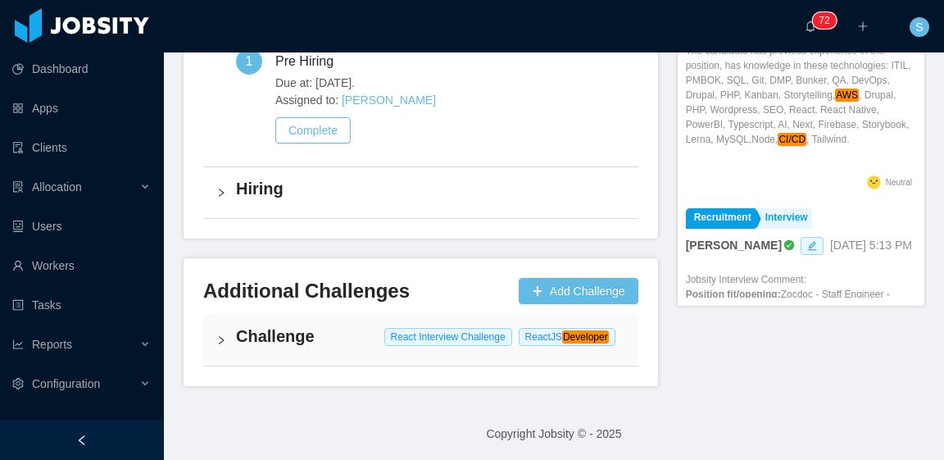
click at [357, 339] on h4 "Challenge" at bounding box center [430, 336] width 389 height 23
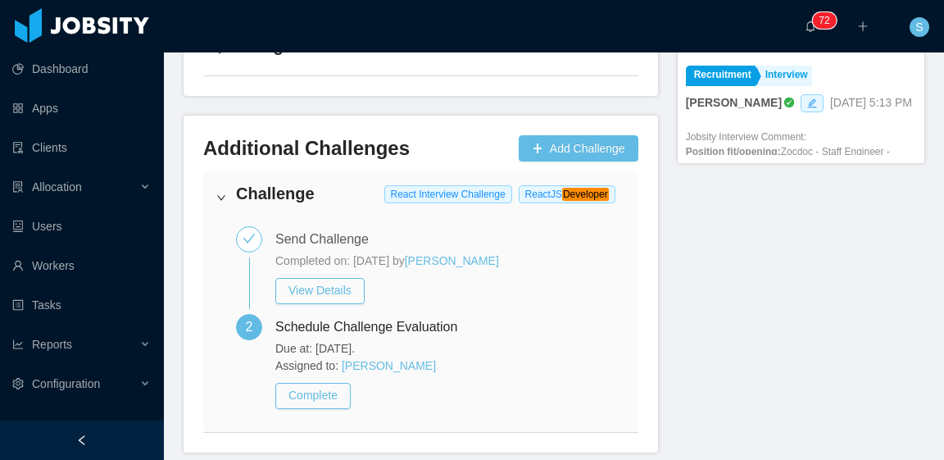
scroll to position [1007, 0]
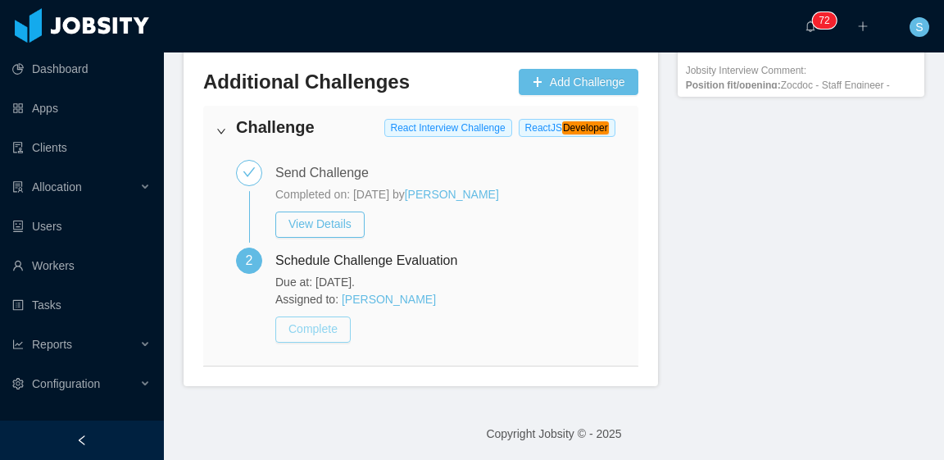
click at [326, 329] on button "Complete" at bounding box center [312, 329] width 75 height 26
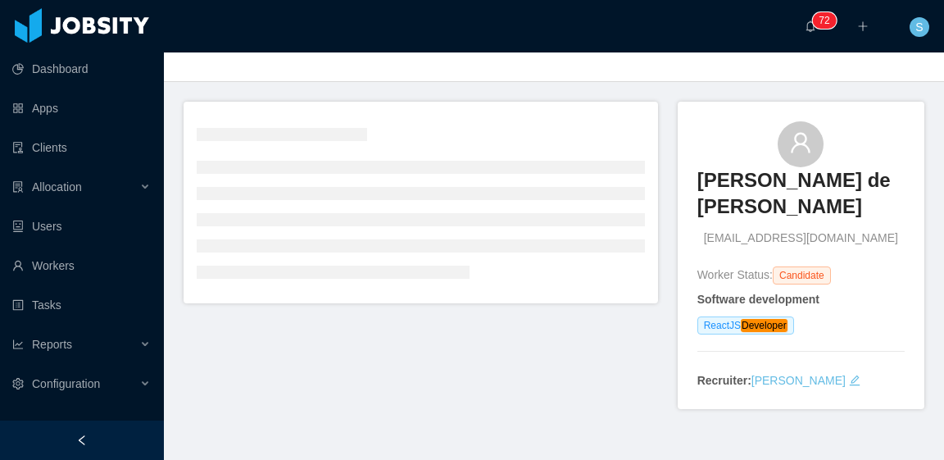
scroll to position [82, 0]
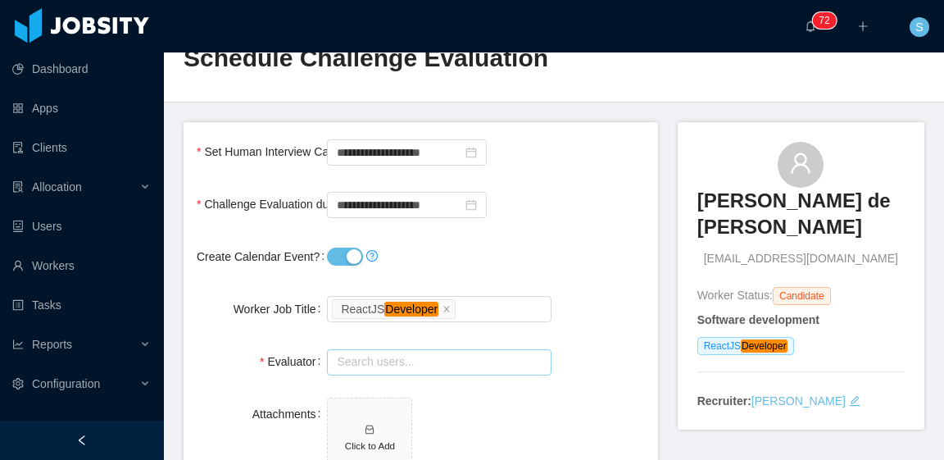
click at [429, 349] on input "text" at bounding box center [439, 362] width 224 height 26
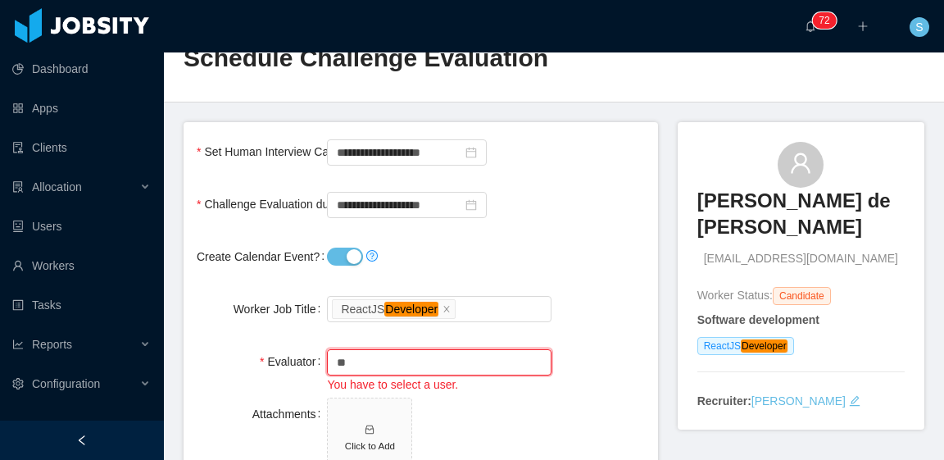
type input "**"
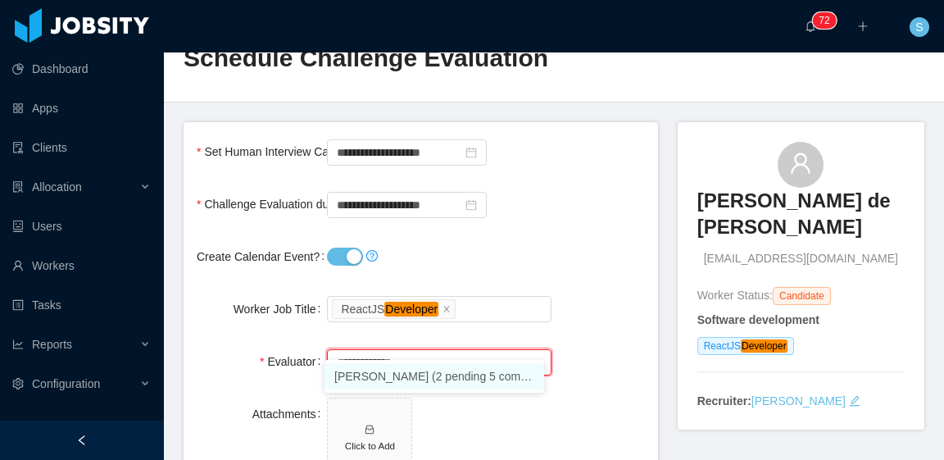
click at [453, 379] on li "[PERSON_NAME] (2 pending 5 completed)" at bounding box center [435, 376] width 220 height 26
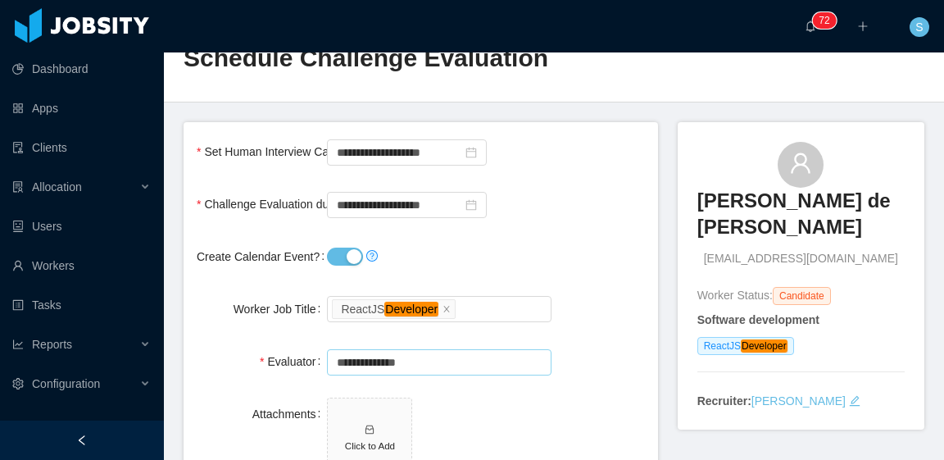
type input "**********"
click at [584, 240] on div "Create Calendar Event?" at bounding box center [421, 256] width 448 height 33
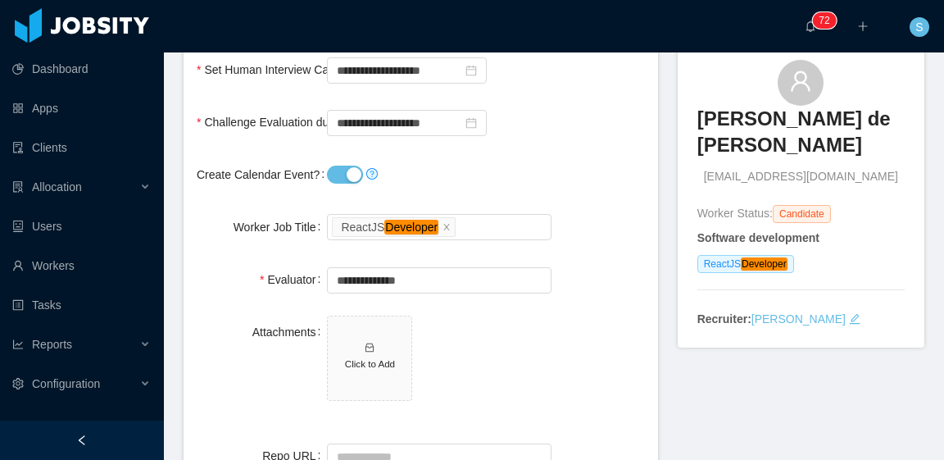
scroll to position [246, 0]
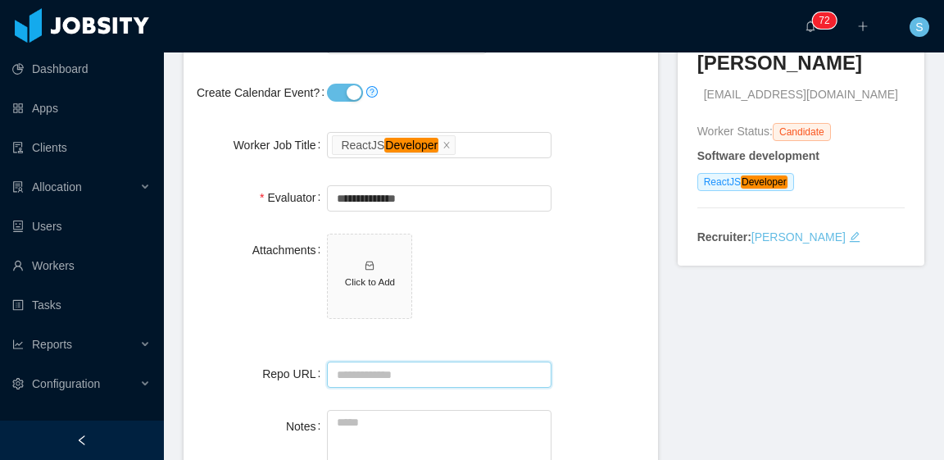
click at [434, 361] on input "Repo URL" at bounding box center [439, 374] width 224 height 26
paste input "**********"
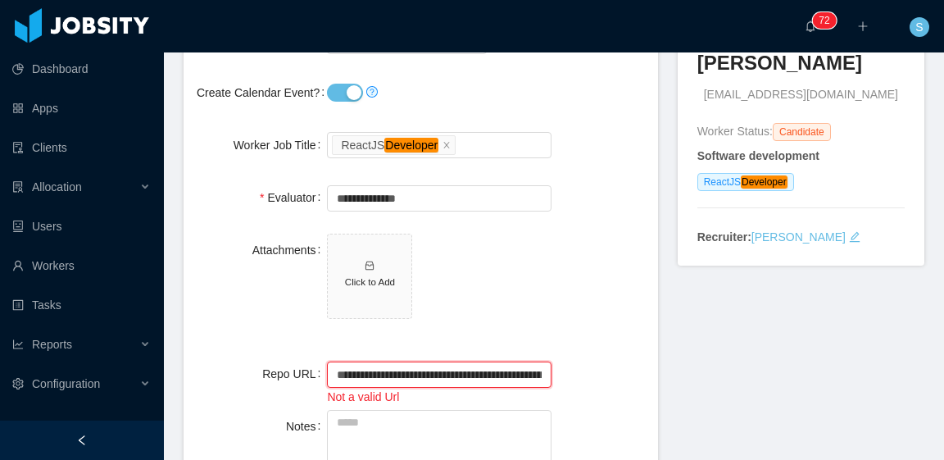
scroll to position [0, 212]
type input "**********"
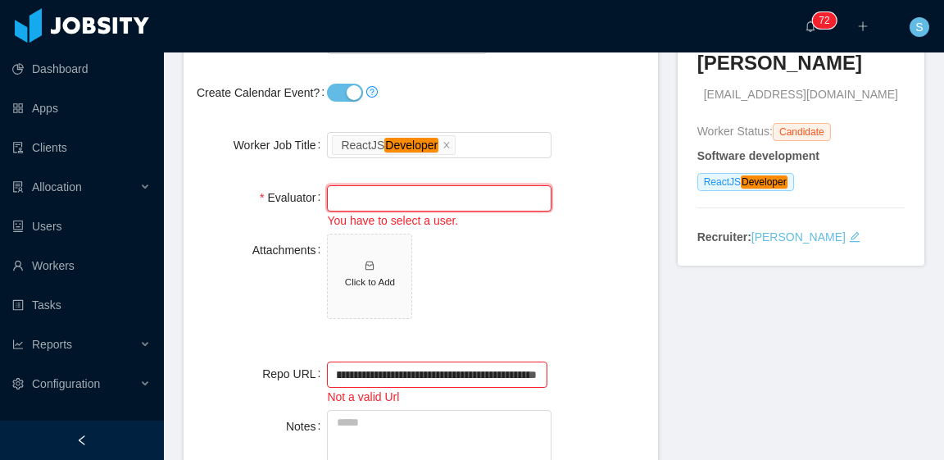
click at [510, 185] on input "text" at bounding box center [439, 198] width 224 height 26
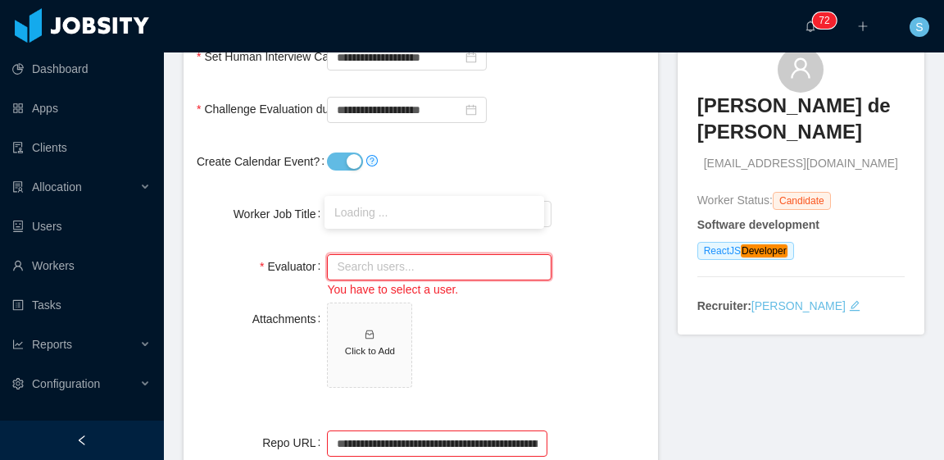
scroll to position [164, 0]
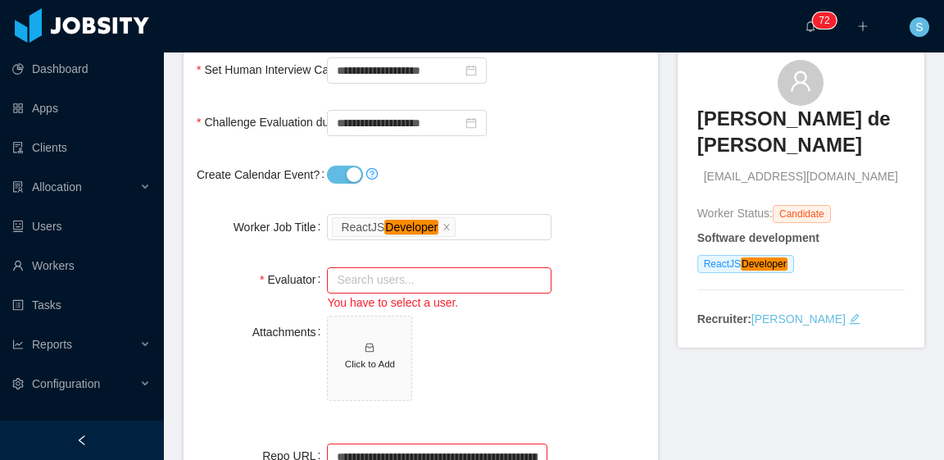
click at [450, 158] on div at bounding box center [439, 174] width 224 height 33
click at [440, 267] on input "text" at bounding box center [439, 280] width 224 height 26
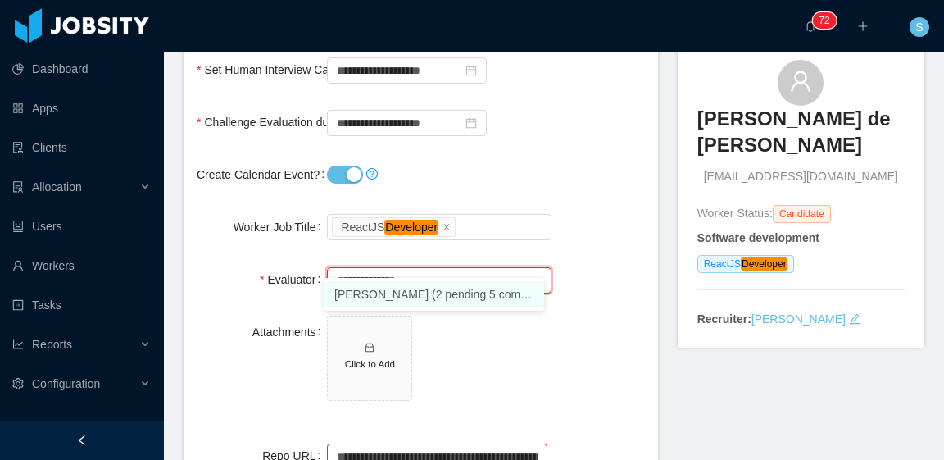
click at [416, 301] on li "[PERSON_NAME] (2 pending 5 completed)" at bounding box center [435, 294] width 220 height 26
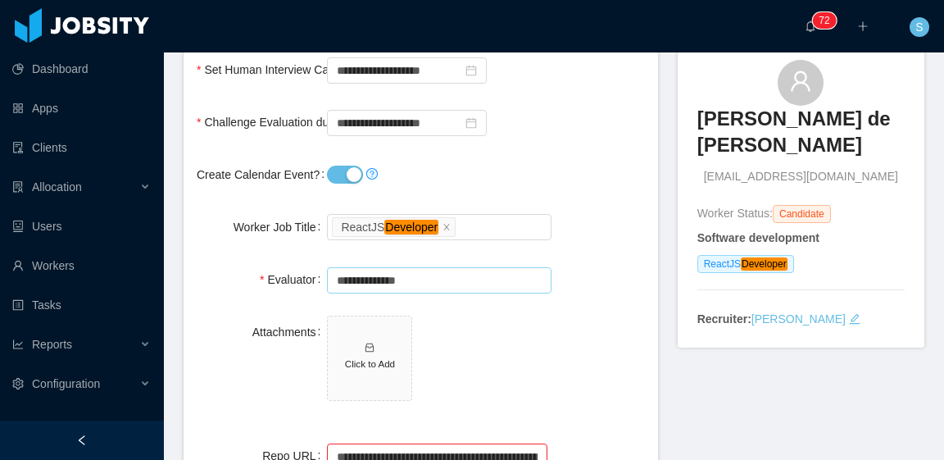
type input "**********"
click at [584, 211] on div "Worker Job Title Select a Technology ReactJS Developer" at bounding box center [421, 227] width 448 height 33
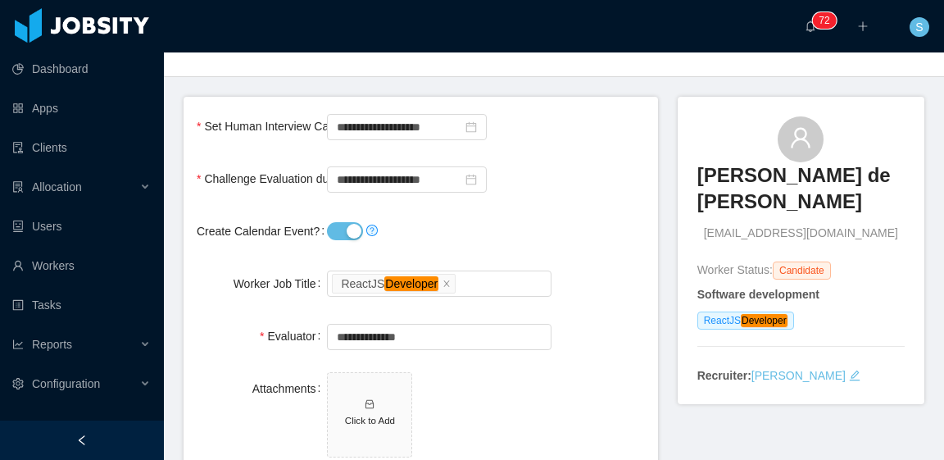
scroll to position [82, 0]
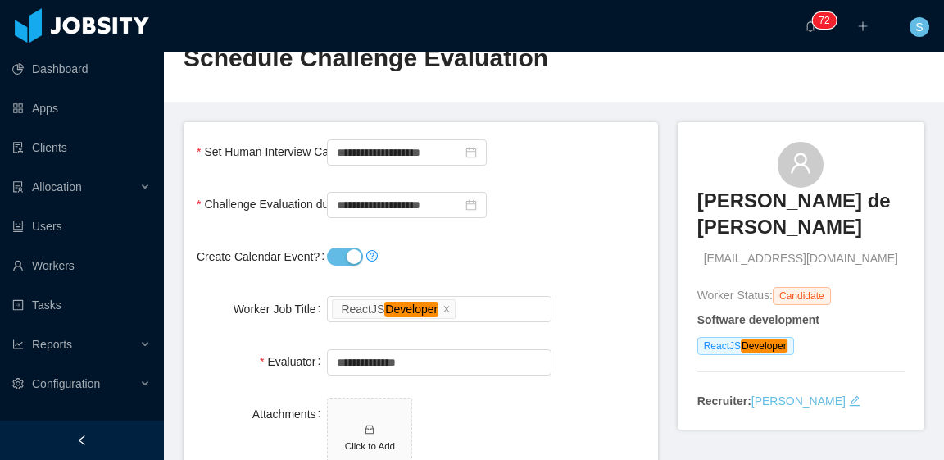
click at [343, 248] on button "Create Calendar Event?" at bounding box center [345, 257] width 36 height 18
click at [393, 192] on input "**********" at bounding box center [407, 205] width 160 height 26
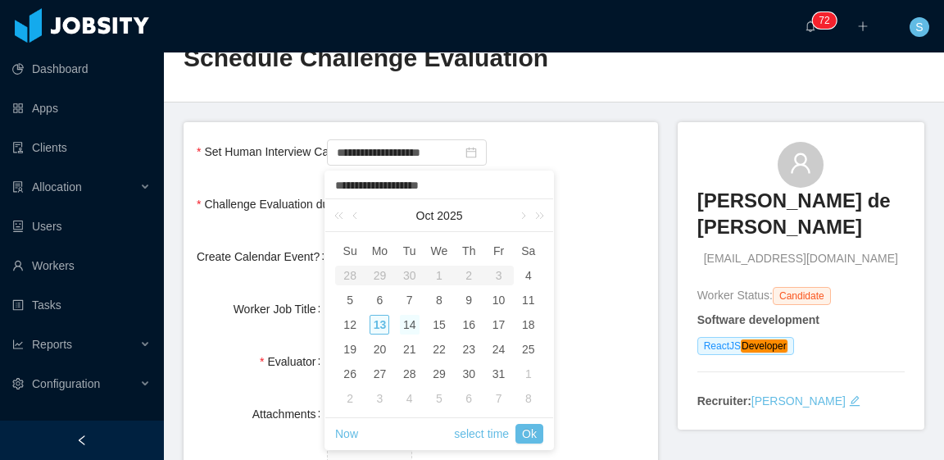
click at [415, 317] on div "14" at bounding box center [410, 325] width 20 height 20
type input "**********"
click at [535, 429] on link "Ok" at bounding box center [530, 434] width 28 height 20
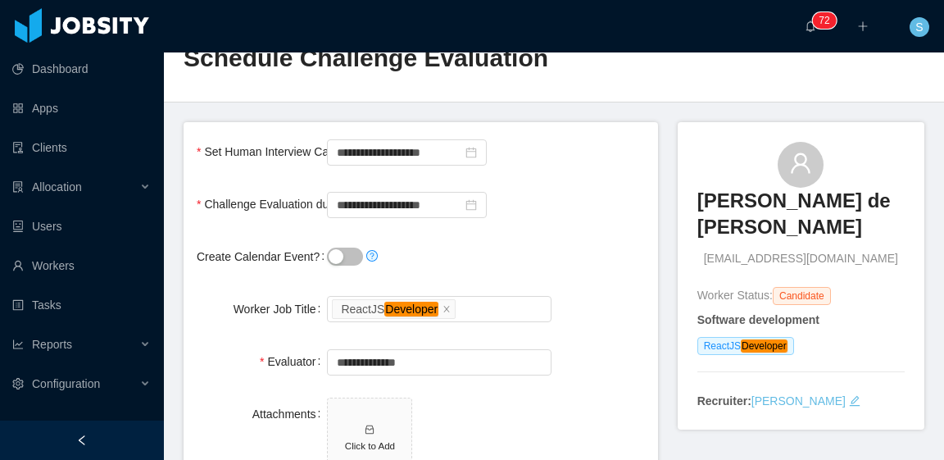
click at [629, 216] on form "**********" at bounding box center [421, 413] width 475 height 582
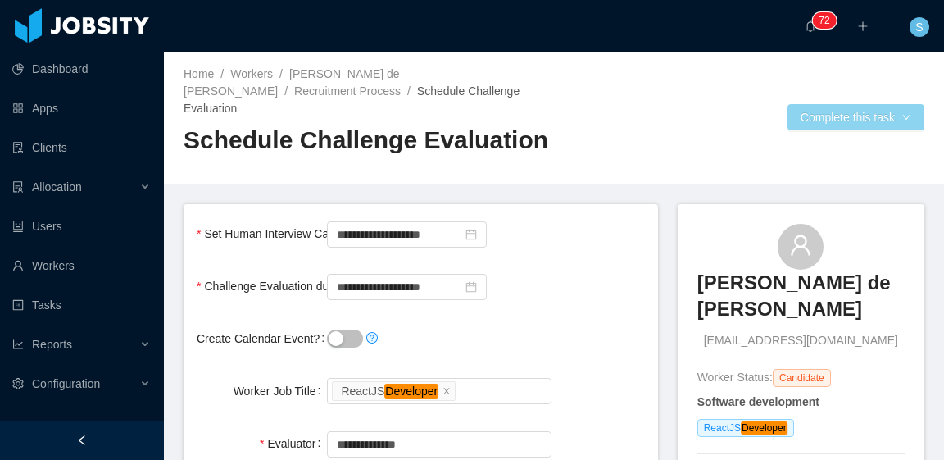
click at [826, 117] on button "Complete this task" at bounding box center [856, 117] width 137 height 26
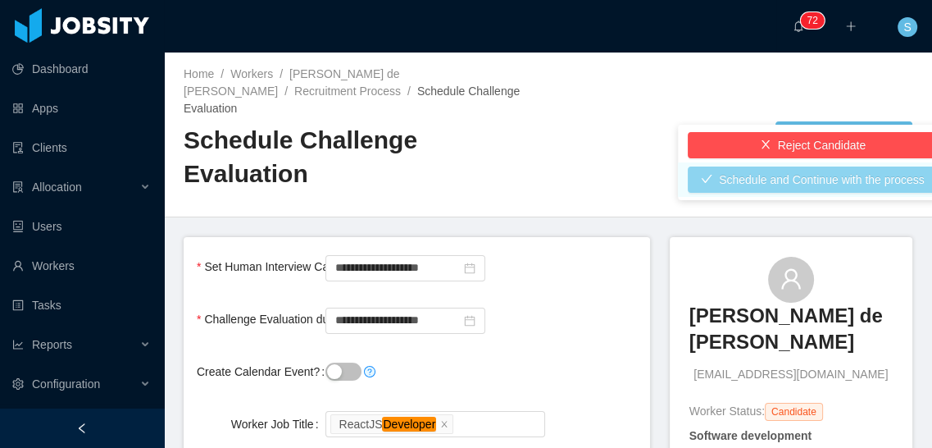
click at [788, 172] on button "Schedule and Continue with the process" at bounding box center [813, 179] width 250 height 26
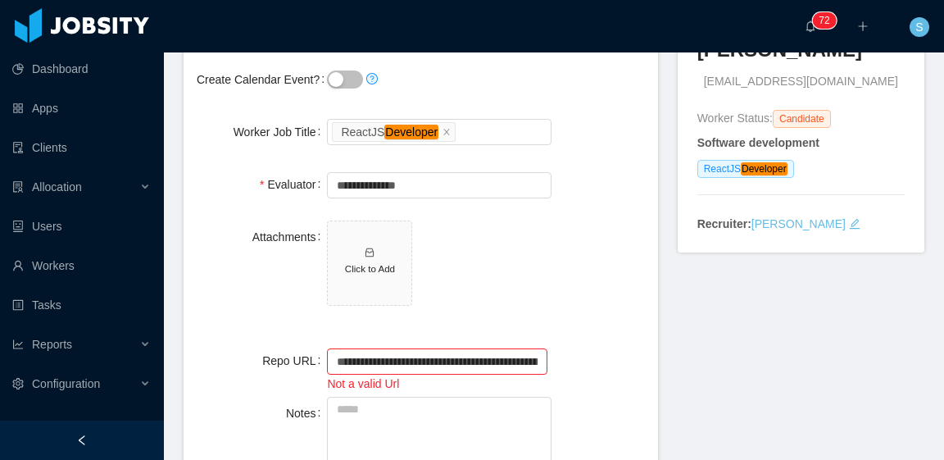
scroll to position [328, 0]
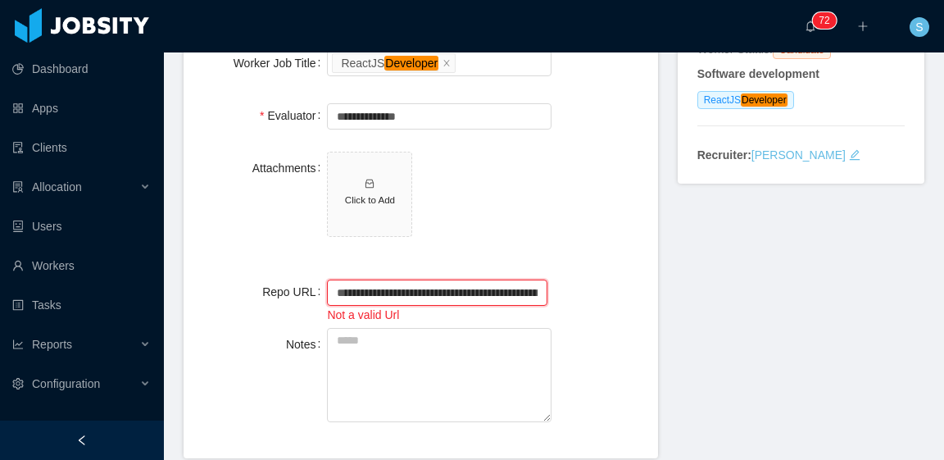
click at [339, 279] on input "**********" at bounding box center [437, 292] width 220 height 26
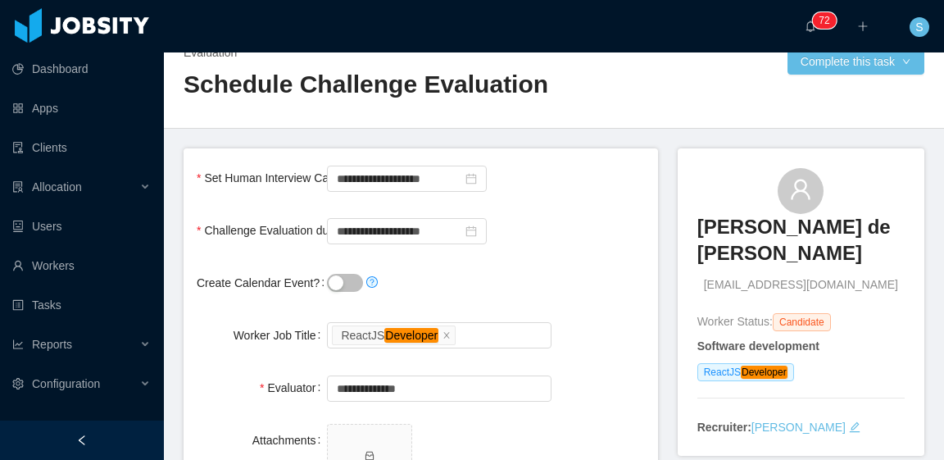
scroll to position [0, 0]
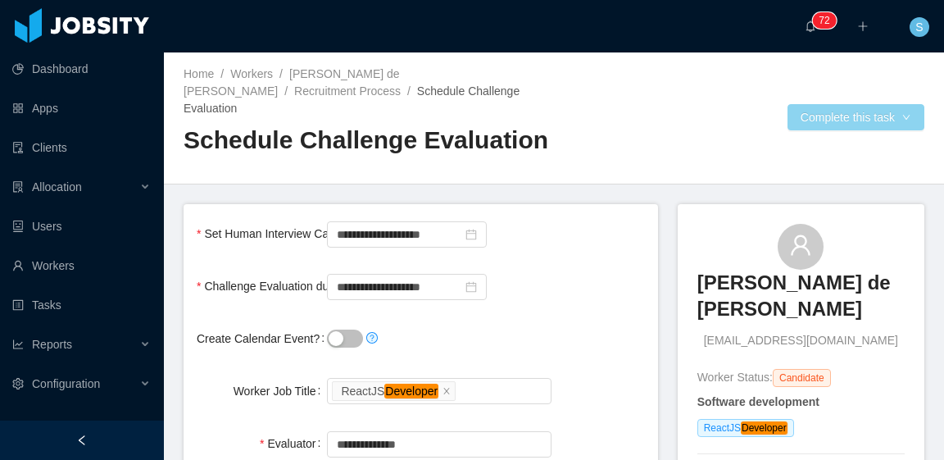
type input "**********"
click at [792, 112] on button "Complete this task" at bounding box center [856, 117] width 137 height 26
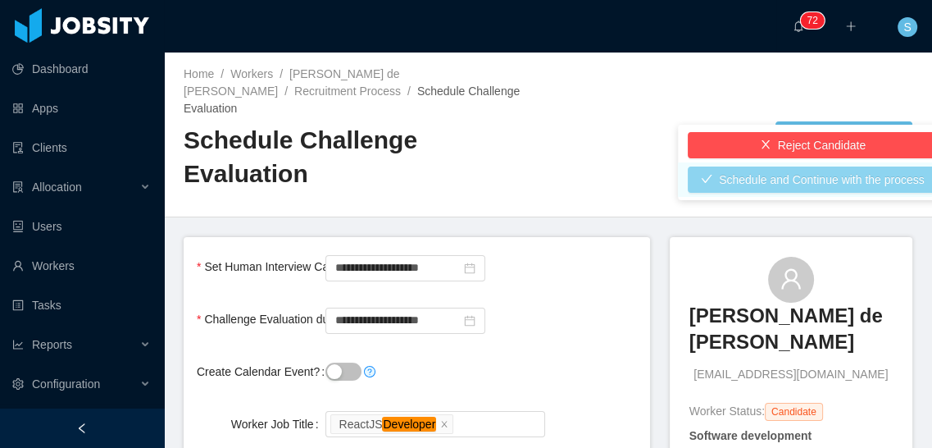
click at [798, 172] on button "Schedule and Continue with the process" at bounding box center [813, 179] width 250 height 26
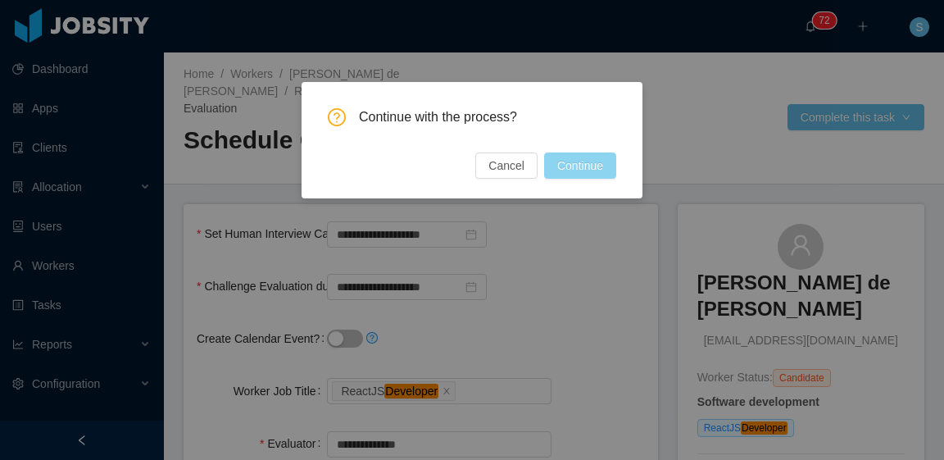
click at [602, 157] on button "Continue" at bounding box center [580, 165] width 72 height 26
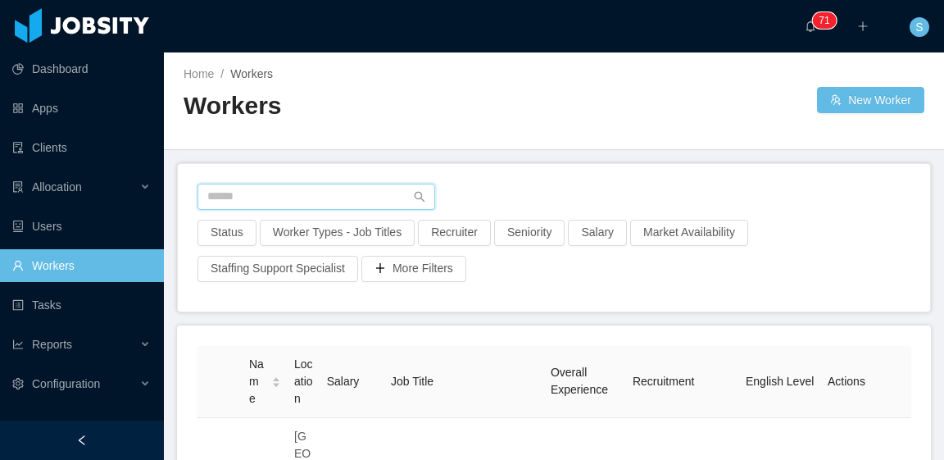
click at [261, 185] on input "text" at bounding box center [317, 197] width 238 height 26
paste input "**********"
type input "**********"
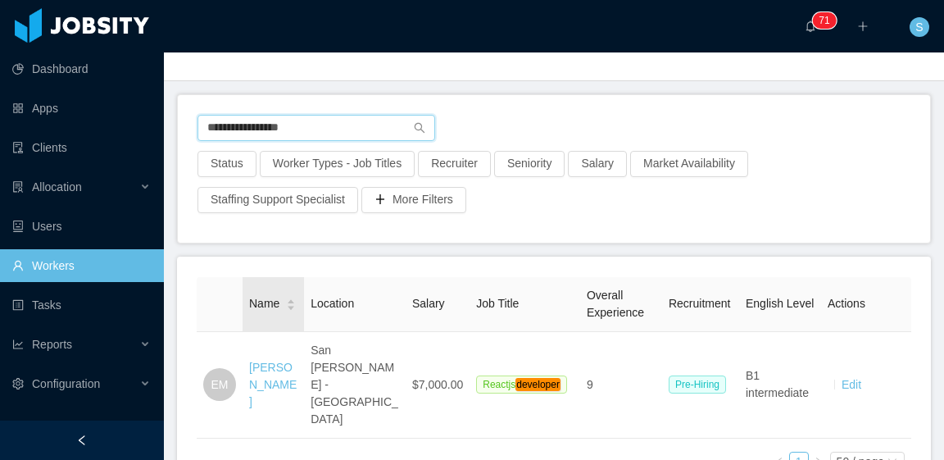
scroll to position [82, 0]
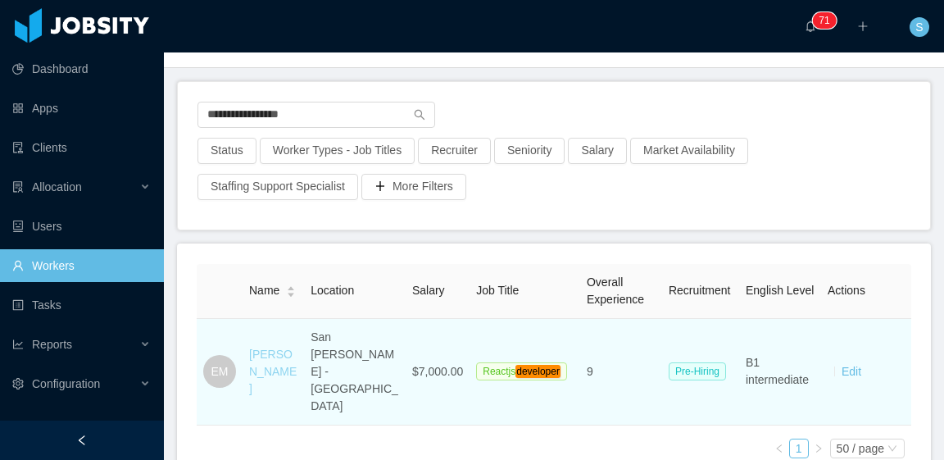
drag, startPoint x: 279, startPoint y: 335, endPoint x: 528, endPoint y: 299, distance: 251.8
click at [279, 348] on link "Eduardo Martínez" at bounding box center [273, 372] width 48 height 48
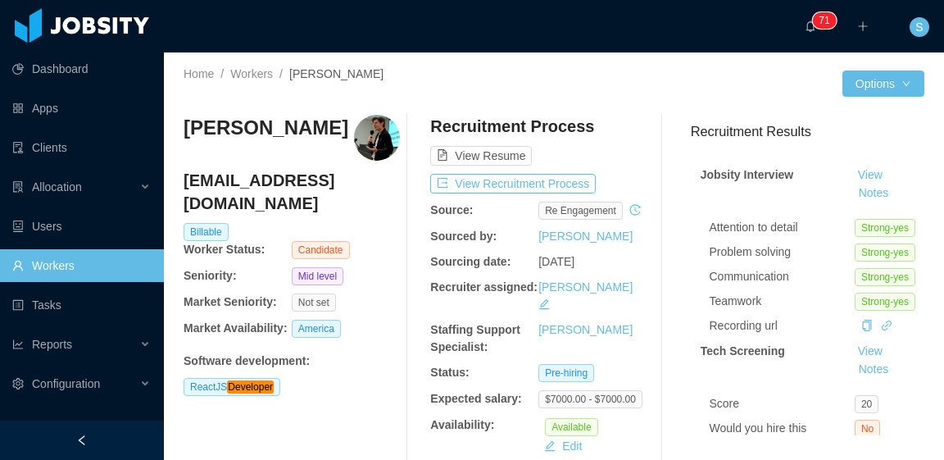
scroll to position [82, 0]
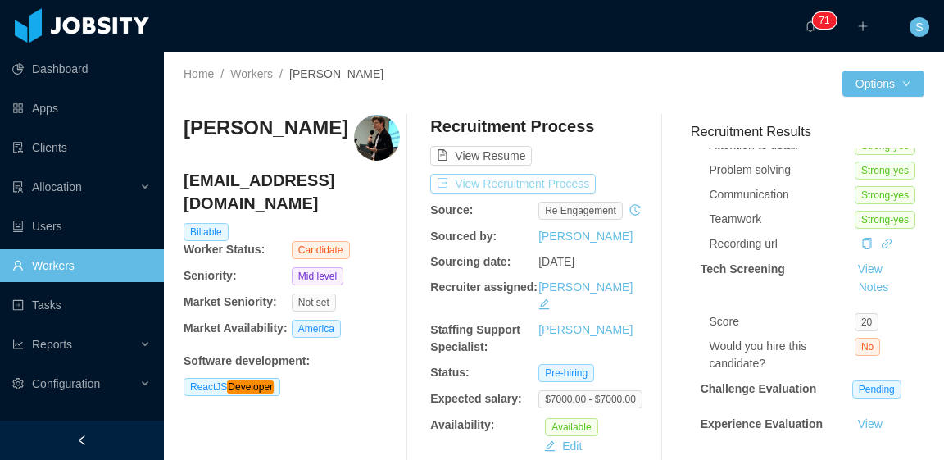
click at [537, 189] on button "View Recruitment Process" at bounding box center [513, 184] width 166 height 20
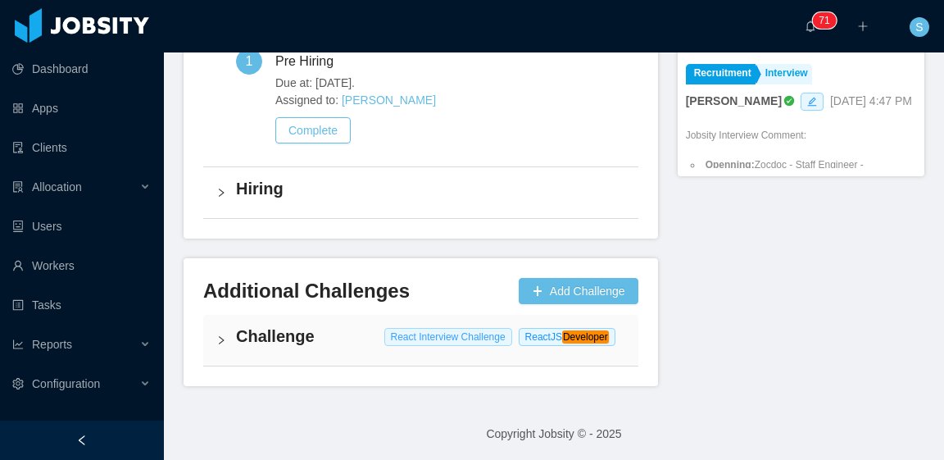
click at [384, 336] on span "React Interview Challenge" at bounding box center [448, 337] width 128 height 18
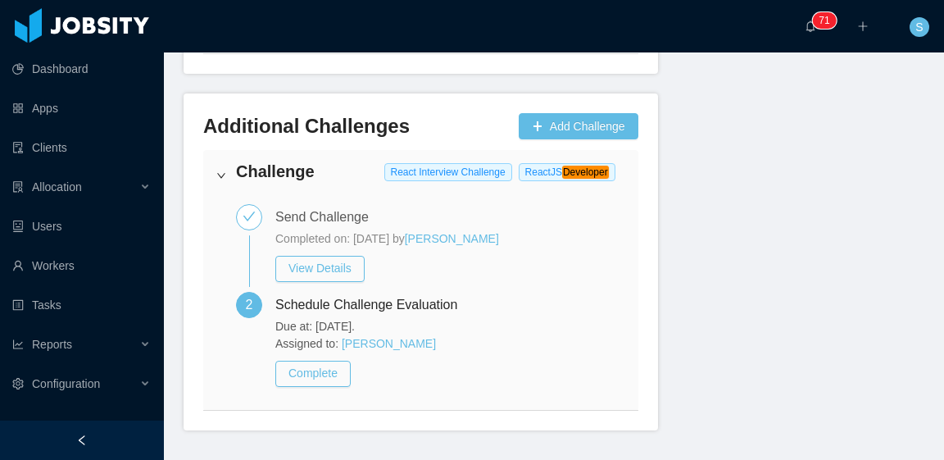
scroll to position [1093, 0]
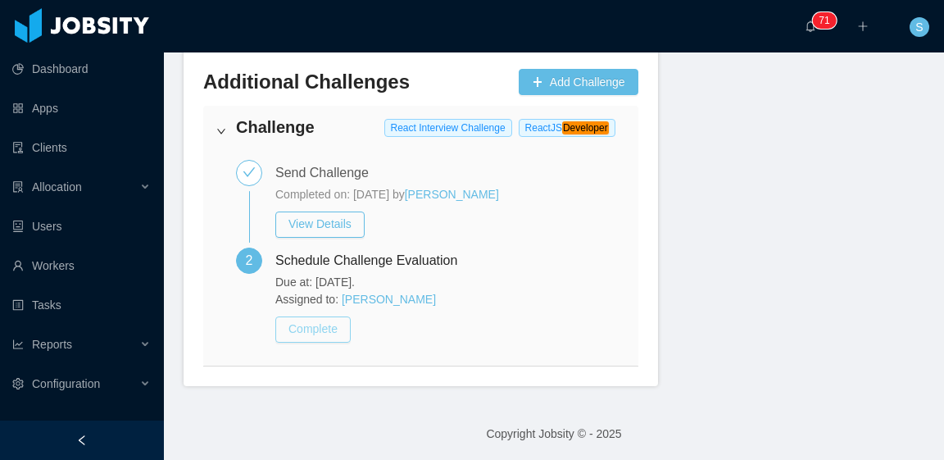
click at [329, 323] on button "Complete" at bounding box center [312, 329] width 75 height 26
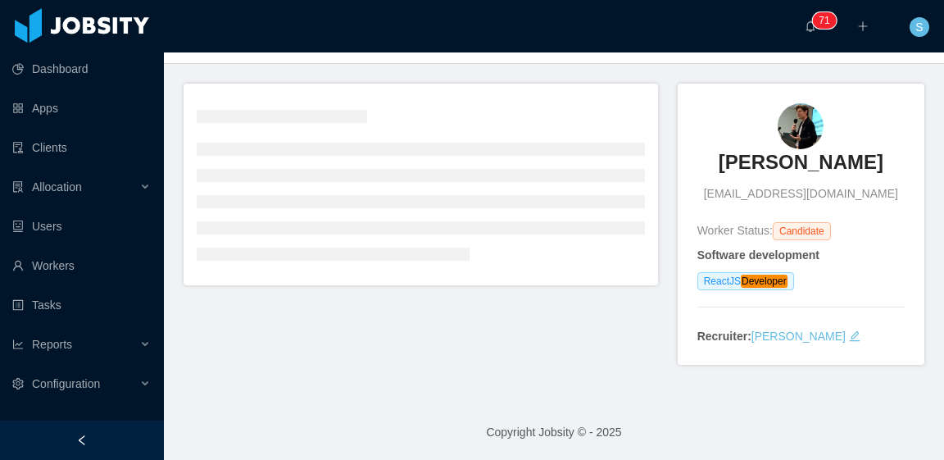
scroll to position [103, 0]
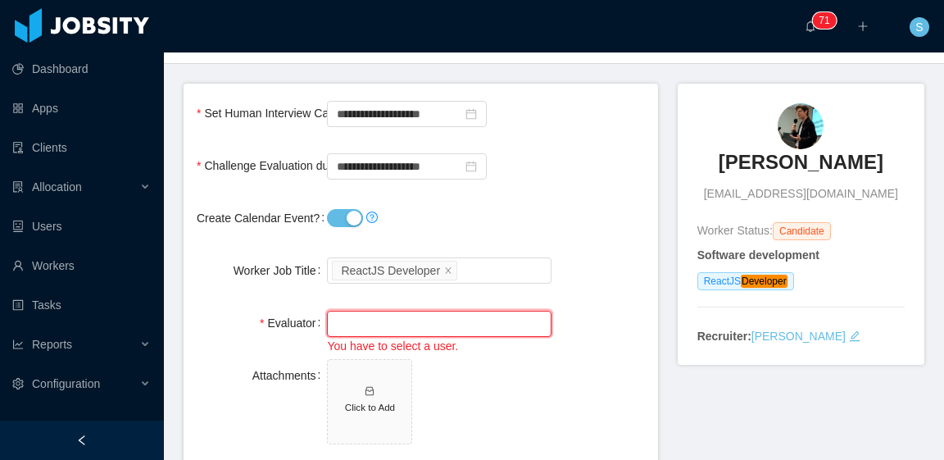
click at [435, 321] on input "text" at bounding box center [439, 324] width 224 height 26
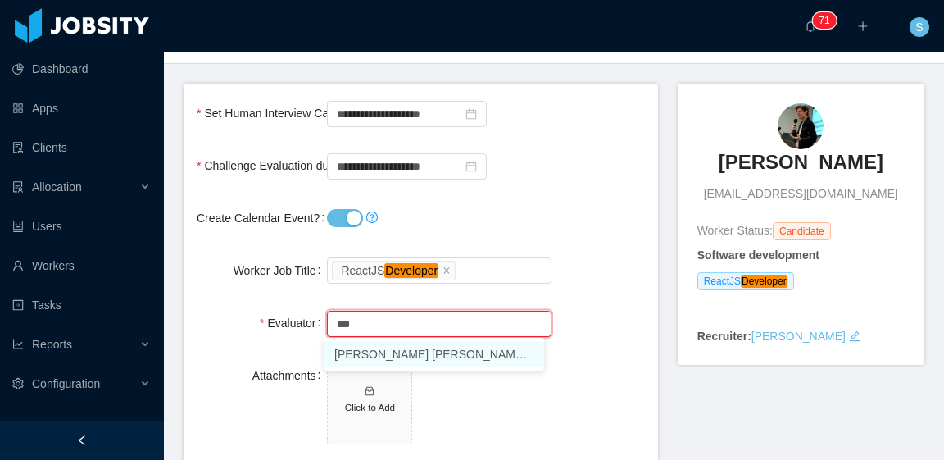
type input "***"
click at [352, 214] on button "Create Calendar Event?" at bounding box center [345, 218] width 36 height 18
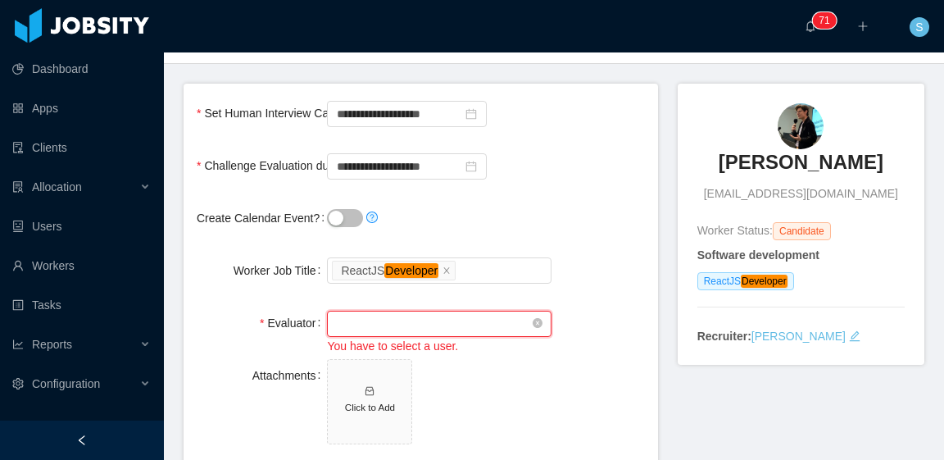
click at [422, 331] on input "text" at bounding box center [439, 324] width 224 height 26
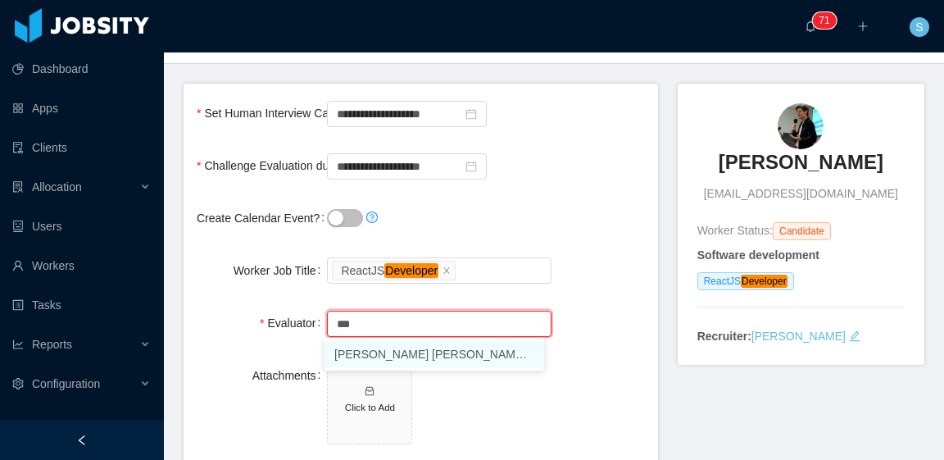
click at [451, 356] on li "João Dacol Soares (1 pending 6 completed)" at bounding box center [435, 354] width 220 height 26
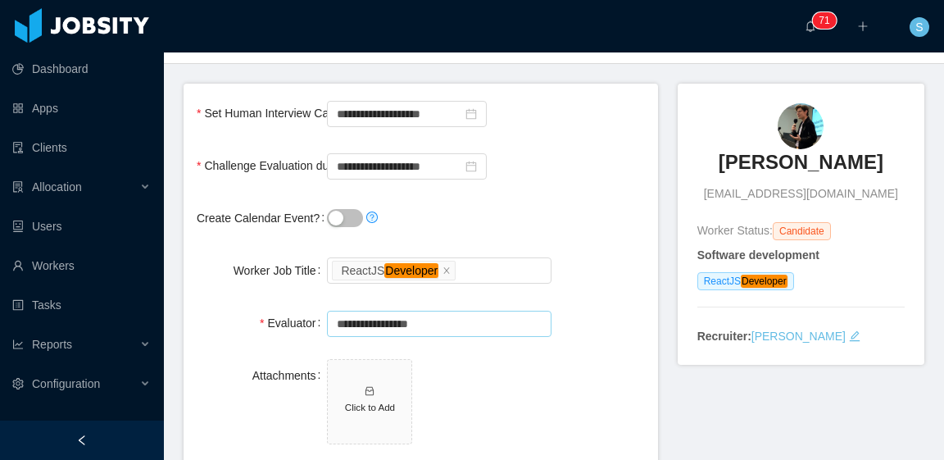
type input "**********"
click at [552, 254] on div "Worker Job Title Select a Technology ReactJS Developer" at bounding box center [421, 270] width 448 height 33
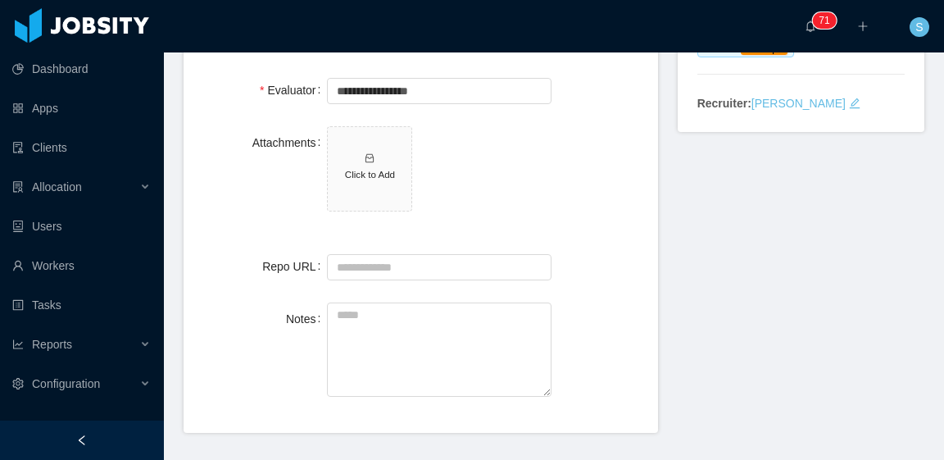
scroll to position [349, 0]
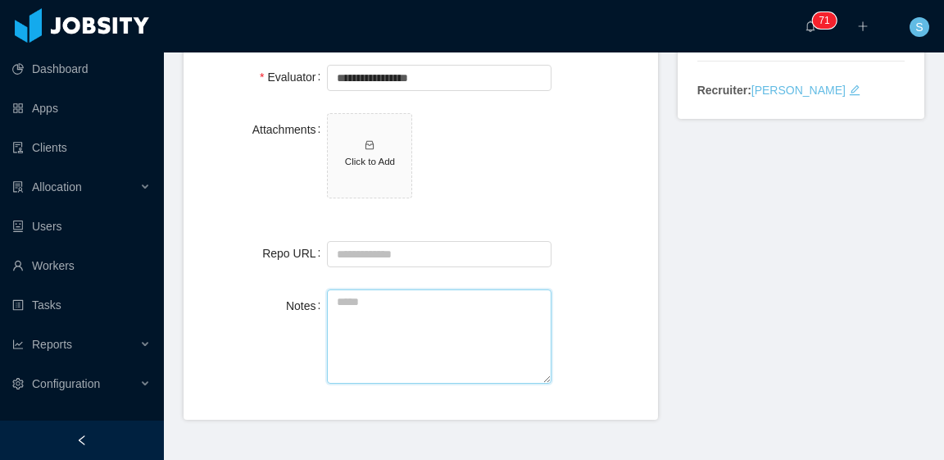
click at [416, 320] on textarea "Notes" at bounding box center [439, 336] width 224 height 94
paste textarea "**********"
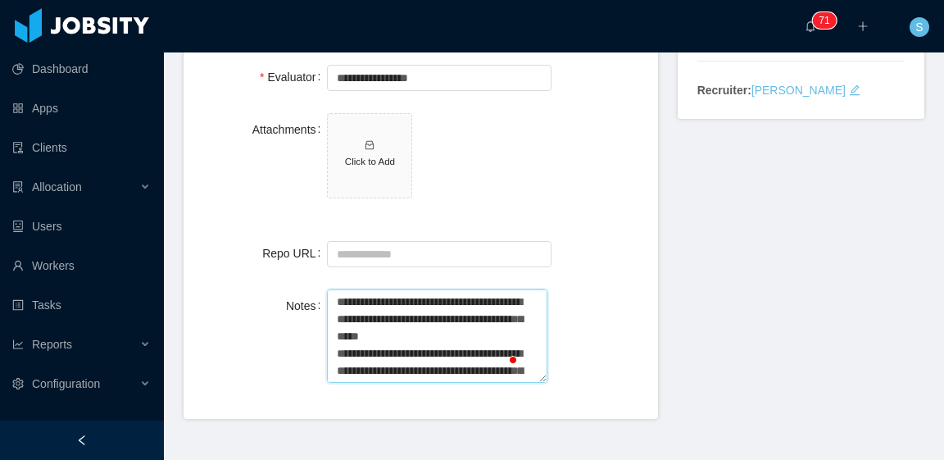
click at [449, 342] on textarea "**********" at bounding box center [437, 336] width 220 height 94
drag, startPoint x: 450, startPoint y: 336, endPoint x: 366, endPoint y: 324, distance: 85.3
click at [335, 314] on textarea "**********" at bounding box center [437, 336] width 220 height 94
type textarea "**********"
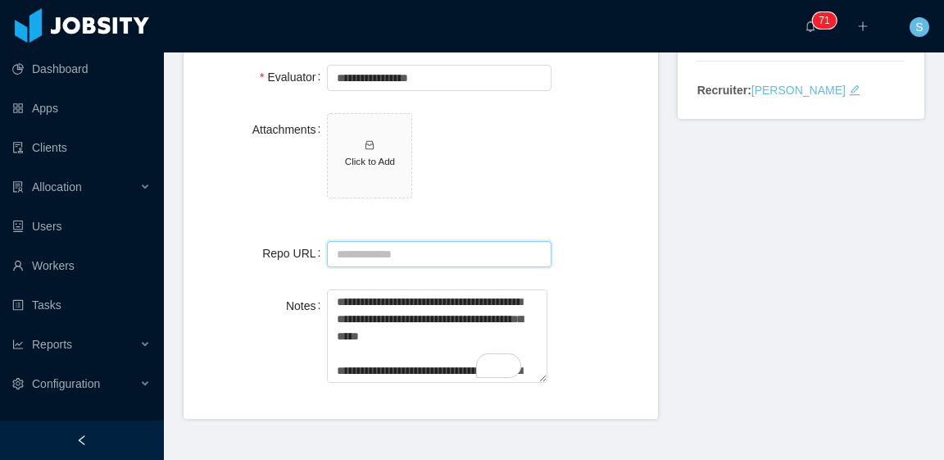
click at [415, 243] on input "Repo URL" at bounding box center [439, 254] width 224 height 26
paste input "**********"
click at [528, 241] on input "**********" at bounding box center [437, 254] width 220 height 26
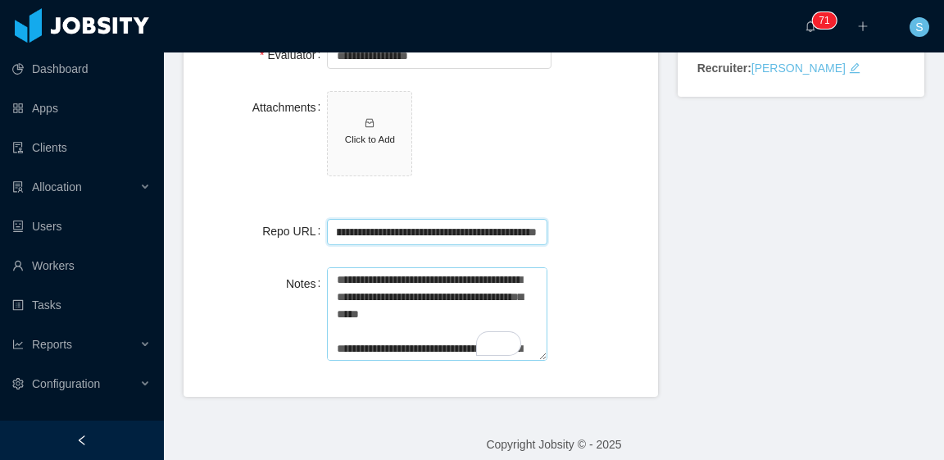
scroll to position [384, 0]
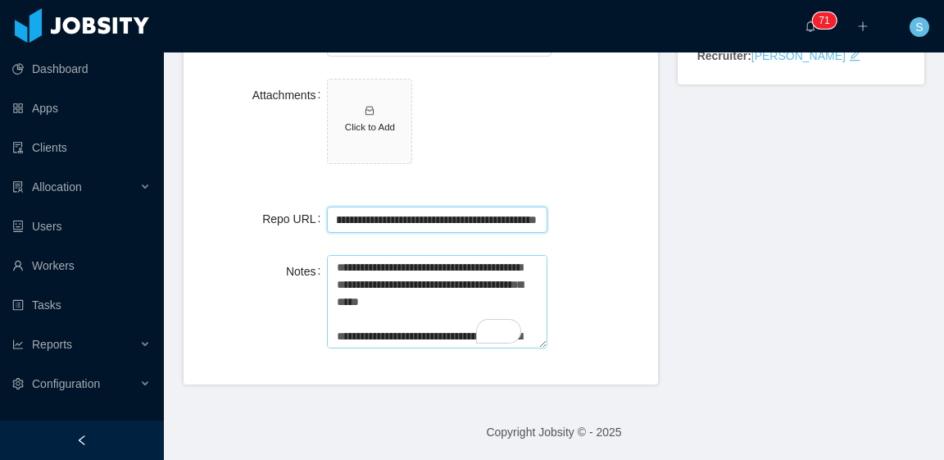
type input "**********"
click at [475, 288] on textarea "**********" at bounding box center [437, 302] width 220 height 94
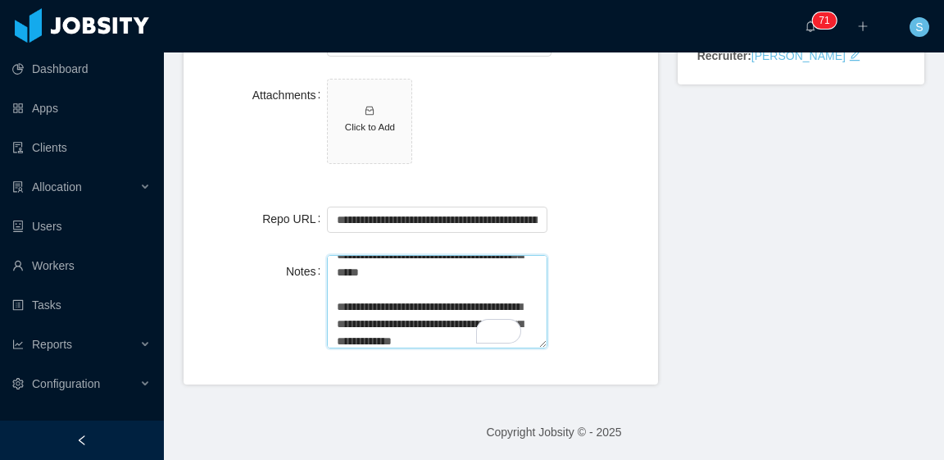
scroll to position [0, 0]
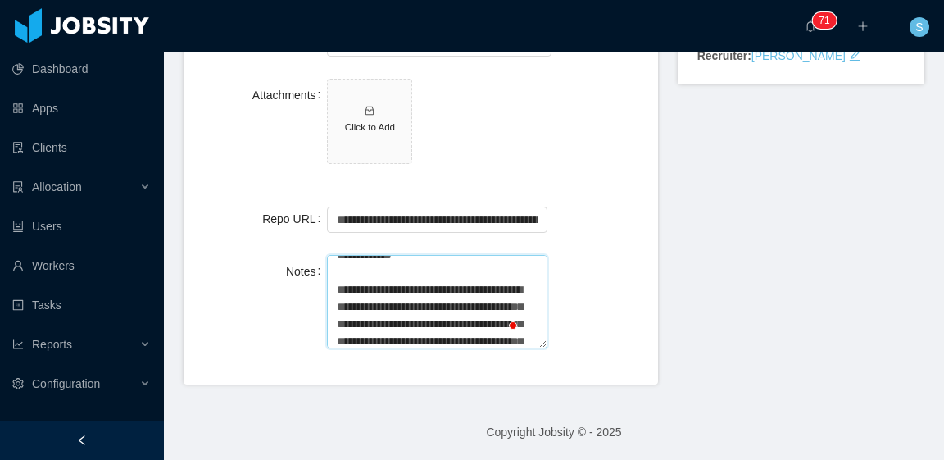
click at [385, 322] on textarea "**********" at bounding box center [437, 302] width 220 height 94
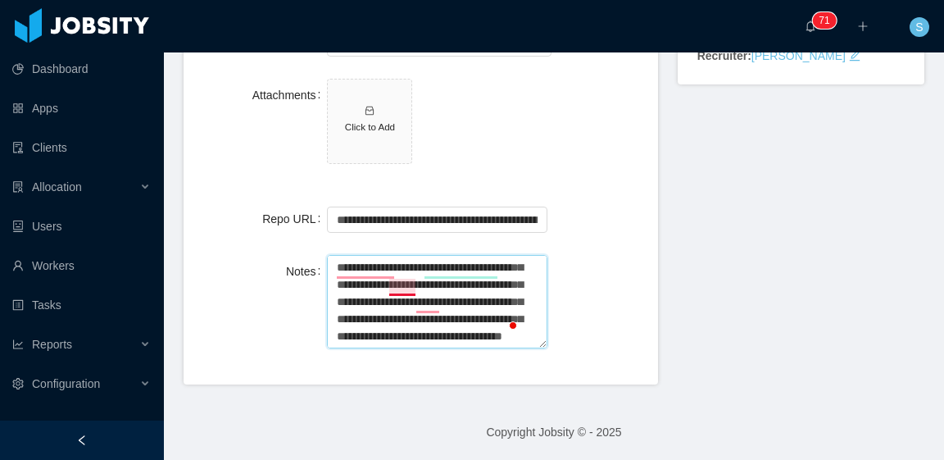
drag, startPoint x: 477, startPoint y: 340, endPoint x: 392, endPoint y: 286, distance: 101.0
click at [392, 286] on textarea "**********" at bounding box center [437, 302] width 220 height 94
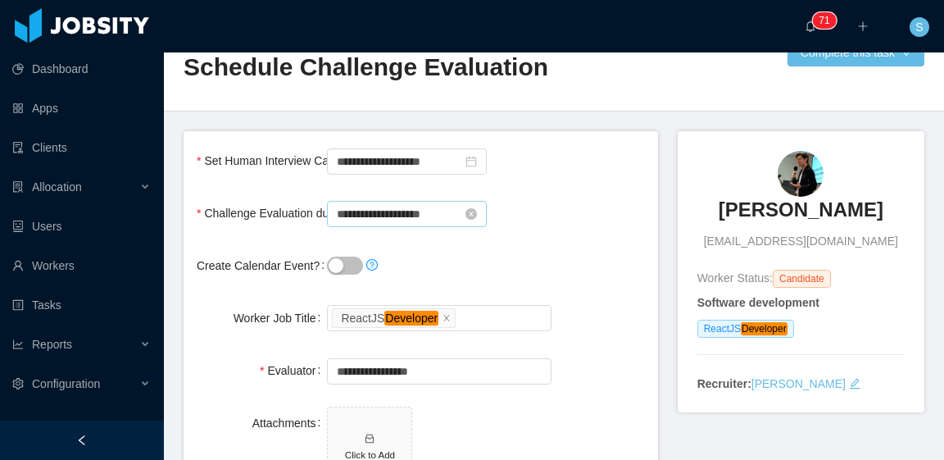
type textarea "**********"
click at [402, 203] on input "**********" at bounding box center [407, 214] width 160 height 26
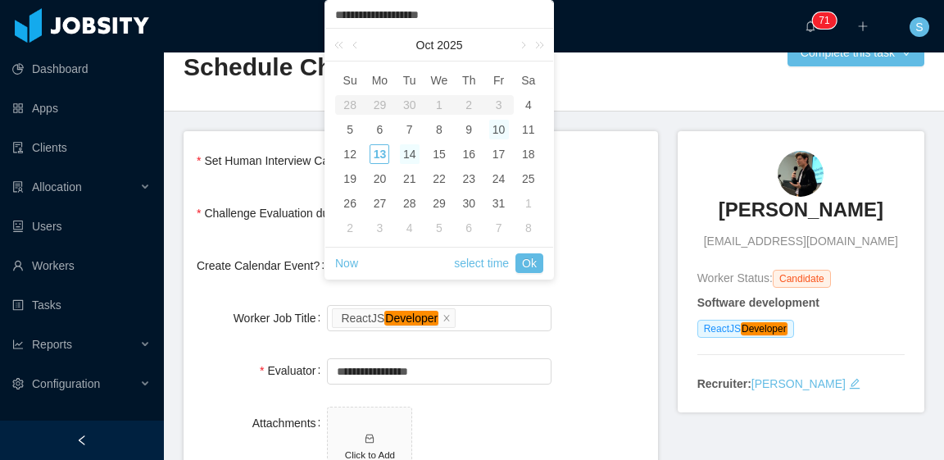
click at [411, 157] on div "14" at bounding box center [410, 154] width 20 height 20
type input "**********"
click at [526, 260] on link "Ok" at bounding box center [530, 263] width 28 height 20
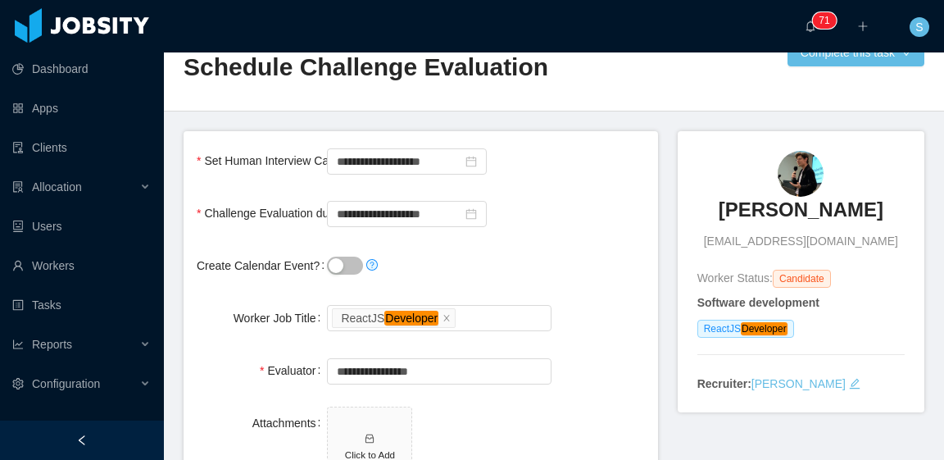
click at [570, 210] on div "**********" at bounding box center [421, 213] width 448 height 33
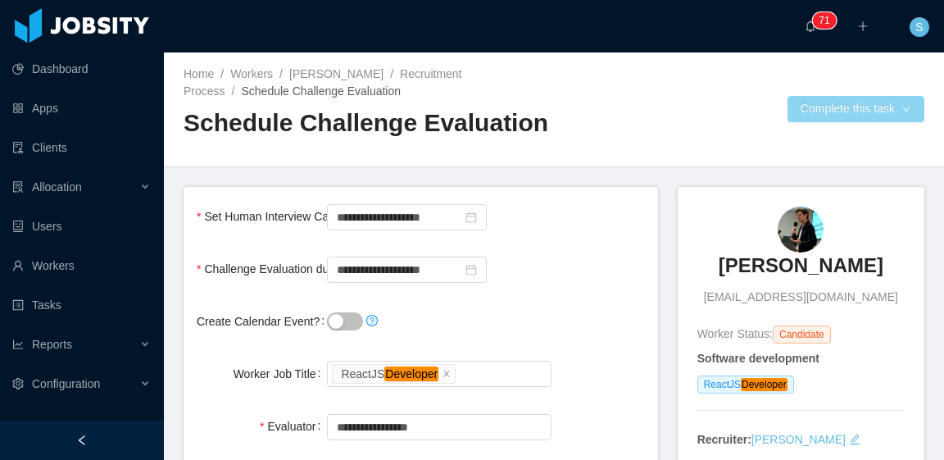
click at [788, 116] on button "Complete this task" at bounding box center [856, 109] width 137 height 26
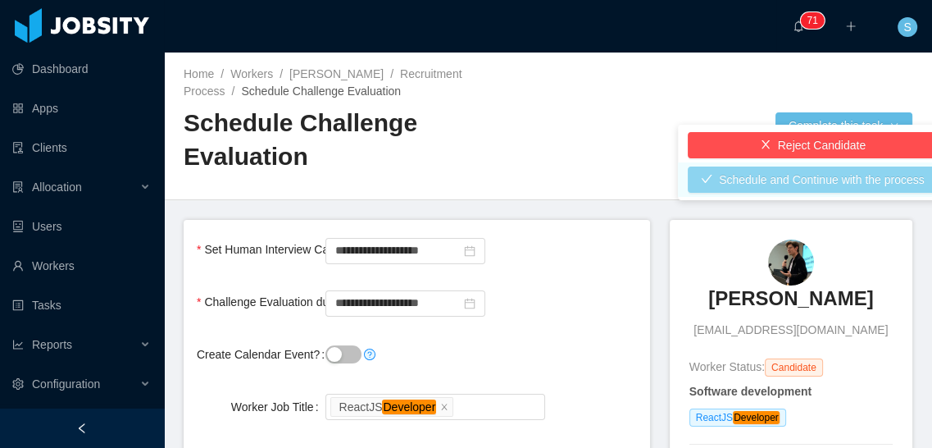
click at [775, 175] on button "Schedule and Continue with the process" at bounding box center [813, 179] width 250 height 26
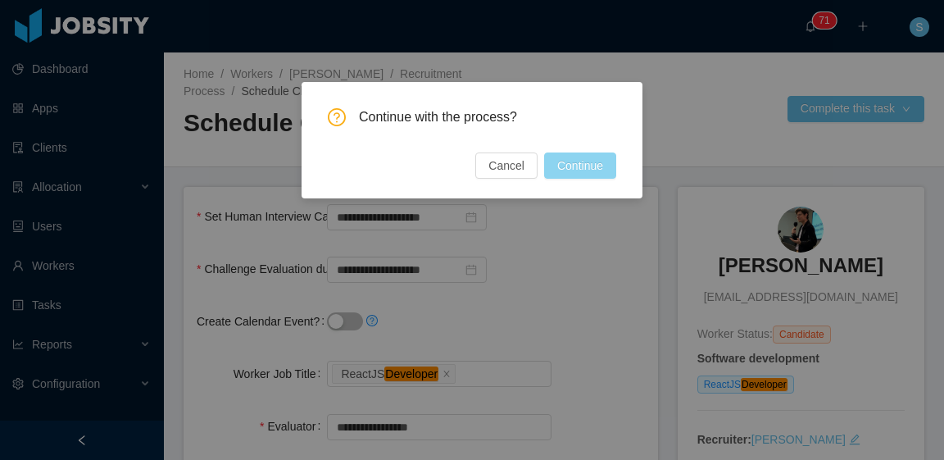
click at [581, 173] on button "Continue" at bounding box center [580, 165] width 72 height 26
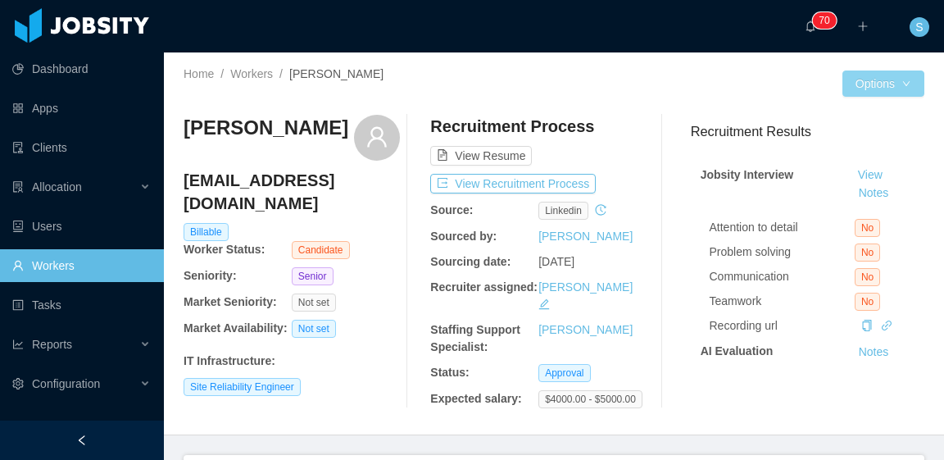
click at [908, 75] on button "Options" at bounding box center [884, 83] width 82 height 26
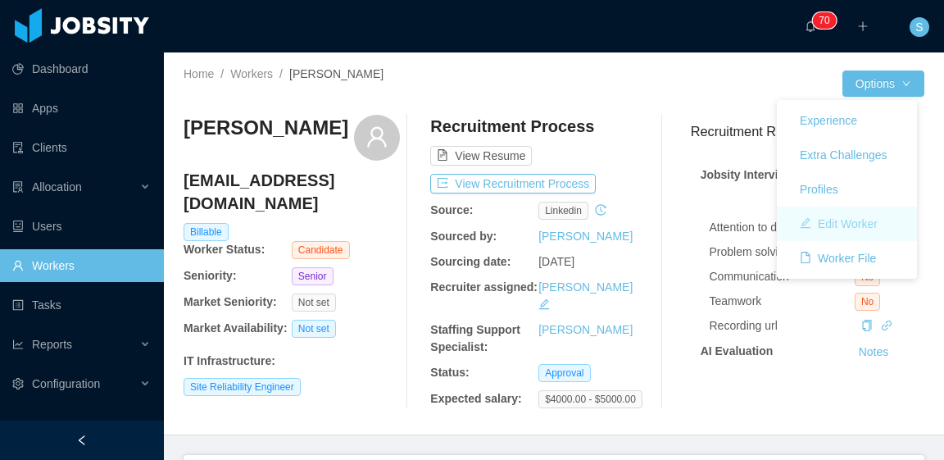
click at [861, 219] on button "Edit Worker" at bounding box center [839, 224] width 104 height 26
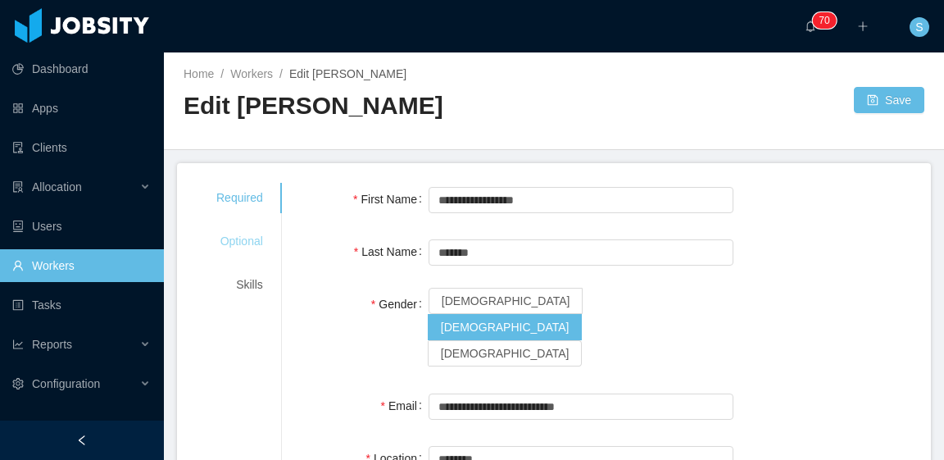
click at [250, 239] on div "Optional" at bounding box center [240, 241] width 86 height 30
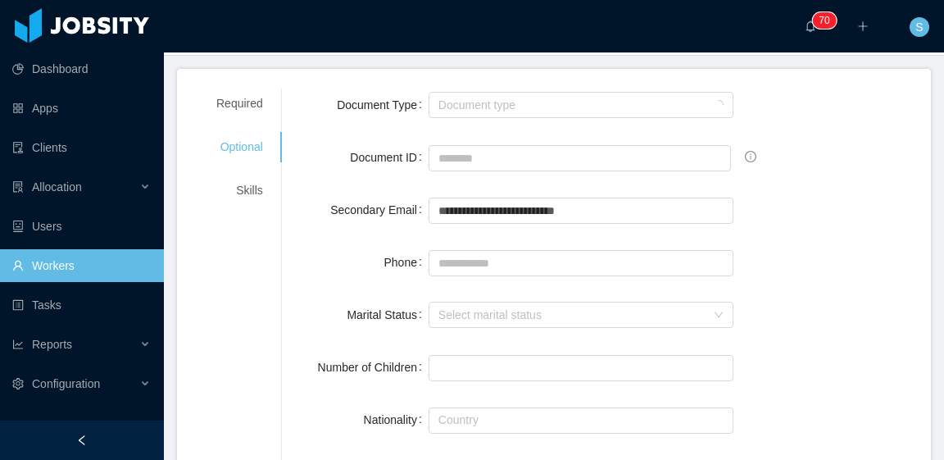
scroll to position [246, 0]
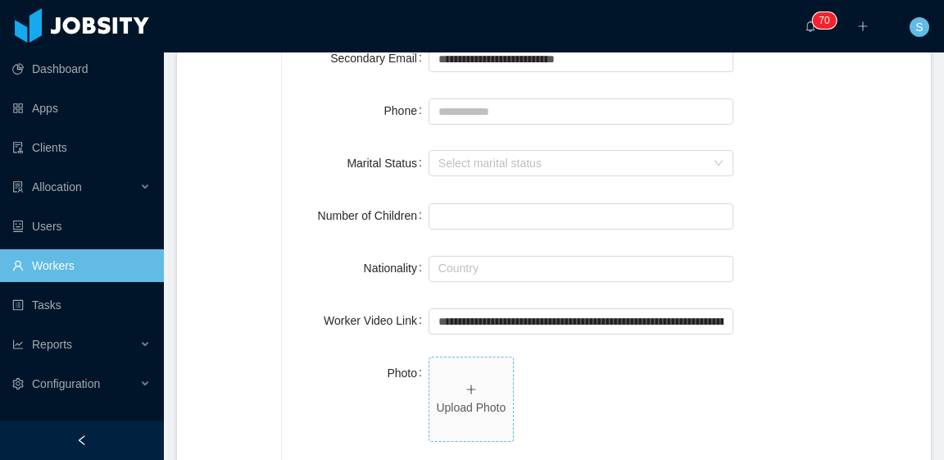
click at [484, 405] on p "Upload Photo" at bounding box center [471, 407] width 70 height 17
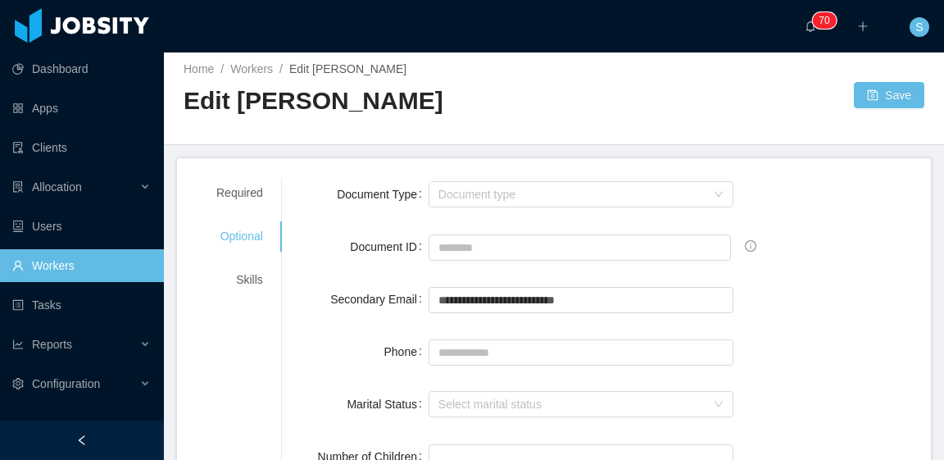
scroll to position [0, 0]
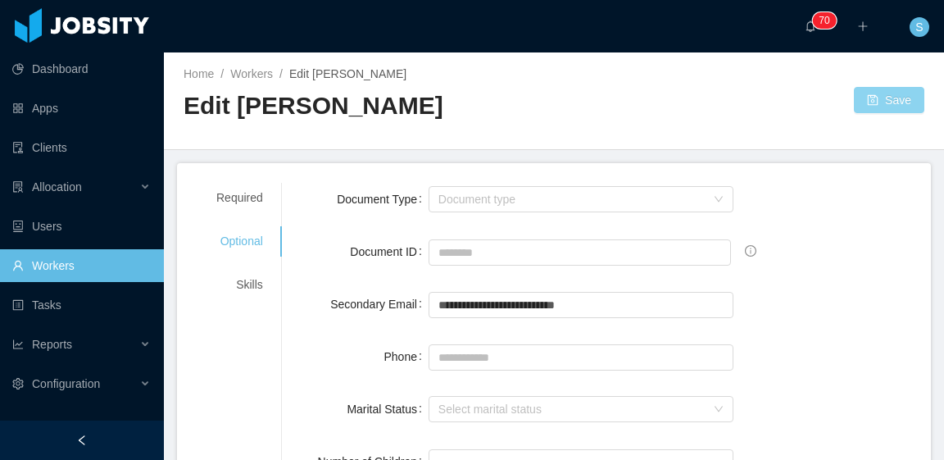
click at [875, 100] on button "Save" at bounding box center [889, 100] width 70 height 26
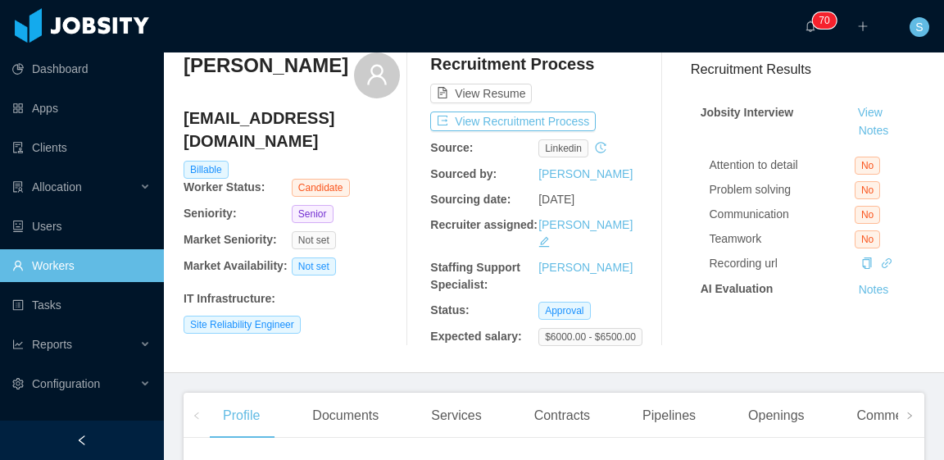
scroll to position [82, 0]
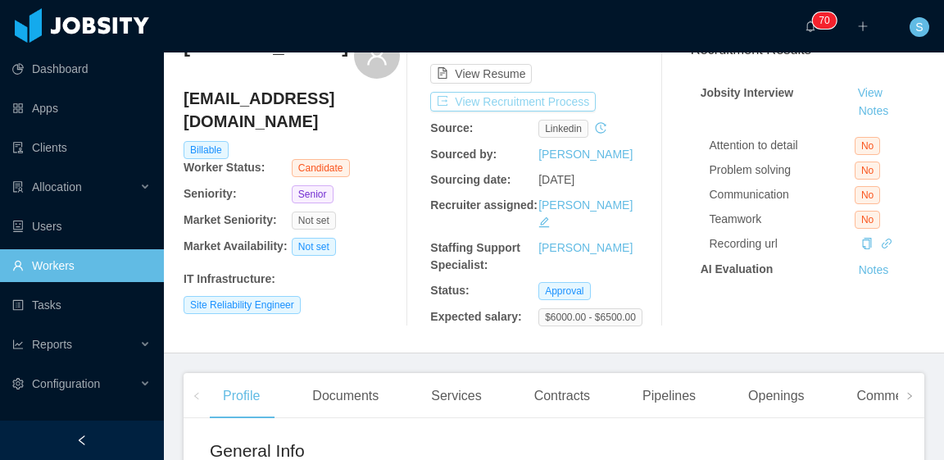
click at [570, 106] on button "View Recruitment Process" at bounding box center [513, 102] width 166 height 20
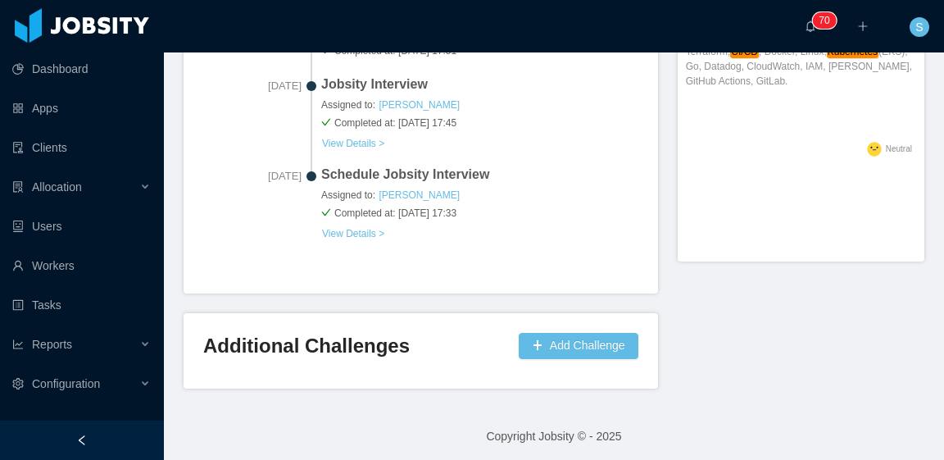
scroll to position [802, 0]
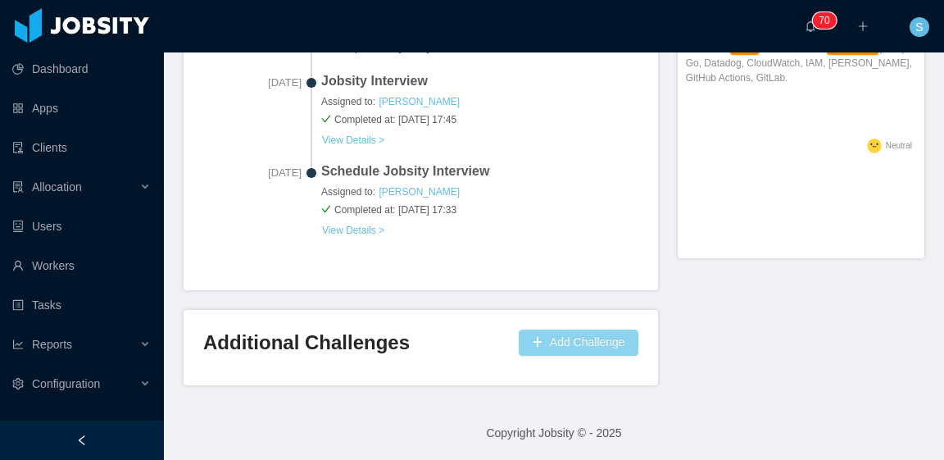
click at [573, 340] on button "Add Challenge" at bounding box center [579, 342] width 120 height 26
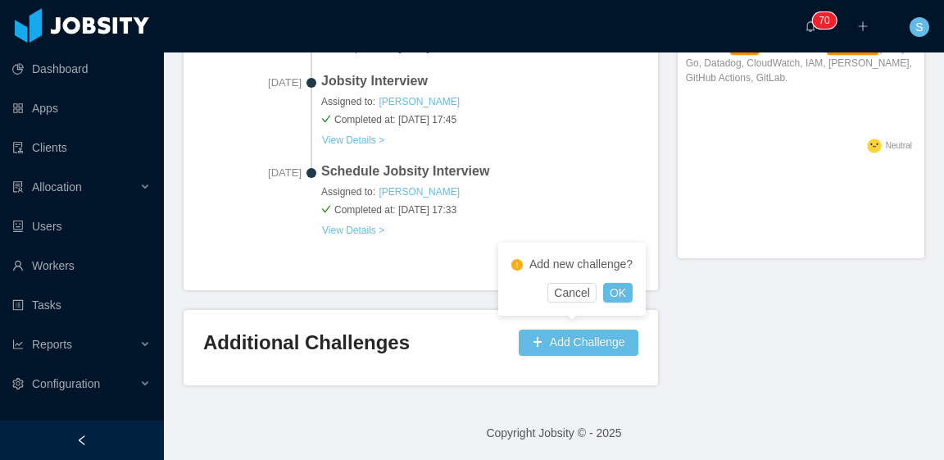
click at [634, 290] on div "Add new challenge? Cancel OK" at bounding box center [572, 279] width 148 height 73
click at [624, 291] on button "OK" at bounding box center [618, 293] width 30 height 20
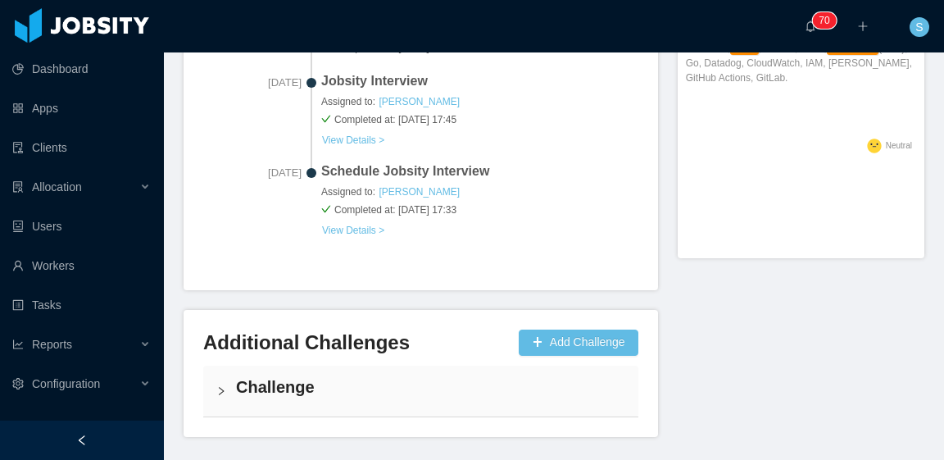
scroll to position [854, 0]
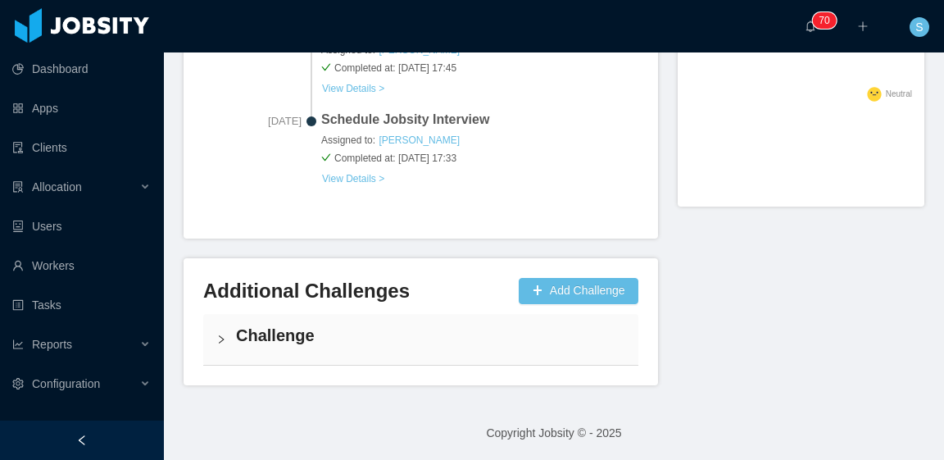
click at [475, 329] on h4 "Challenge" at bounding box center [430, 335] width 389 height 23
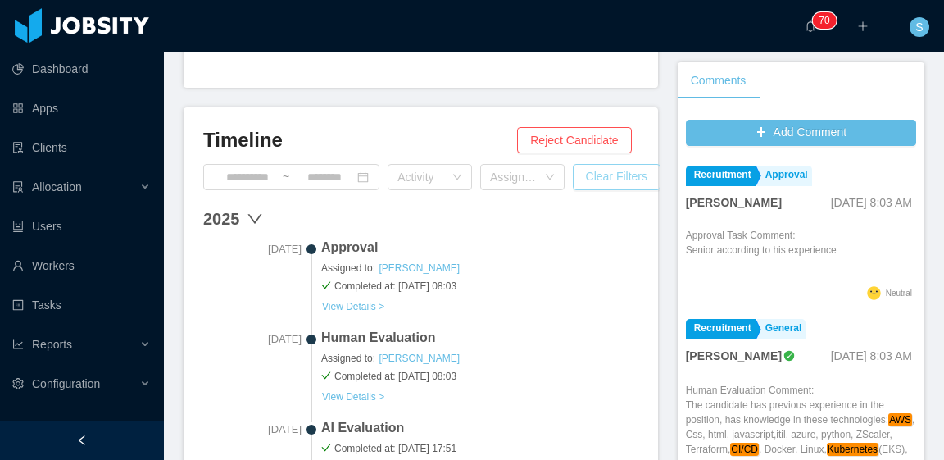
scroll to position [0, 0]
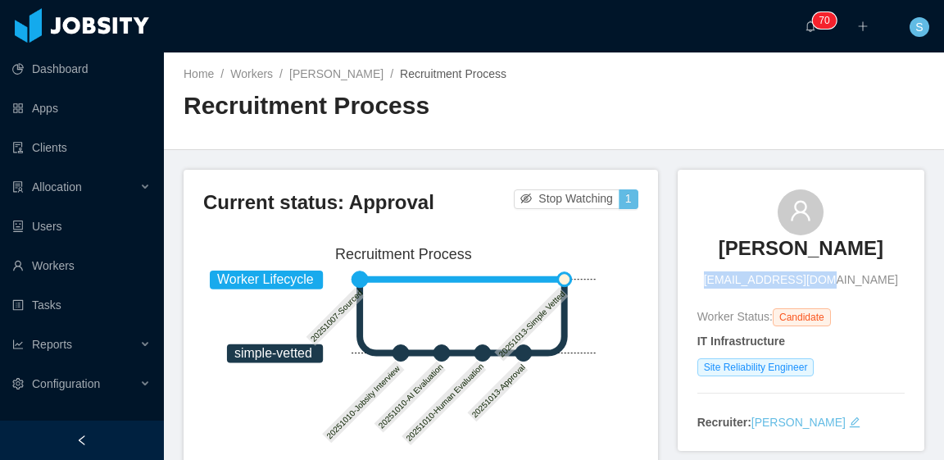
drag, startPoint x: 730, startPoint y: 282, endPoint x: 847, endPoint y: 285, distance: 116.4
click at [847, 285] on div "Luis Ponce lfponce90@gmail.com" at bounding box center [801, 238] width 207 height 99
copy span "lfponce90@gmail.com"
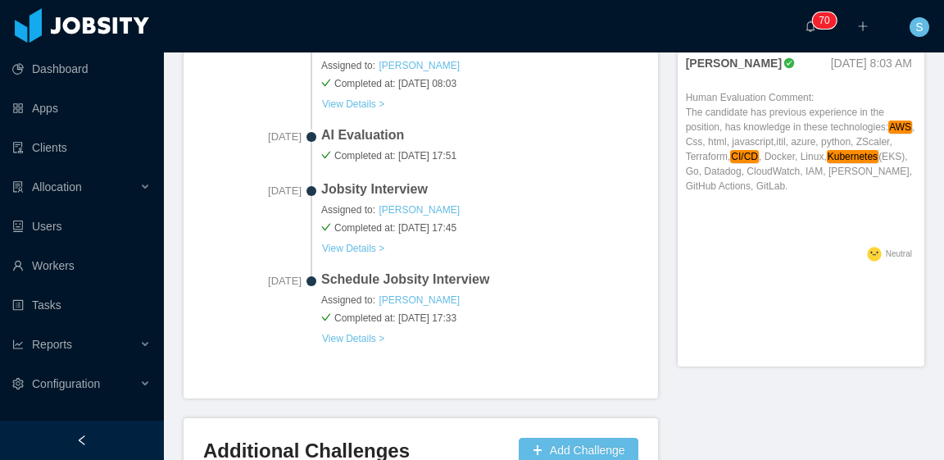
scroll to position [975, 0]
